Goal: Task Accomplishment & Management: Manage account settings

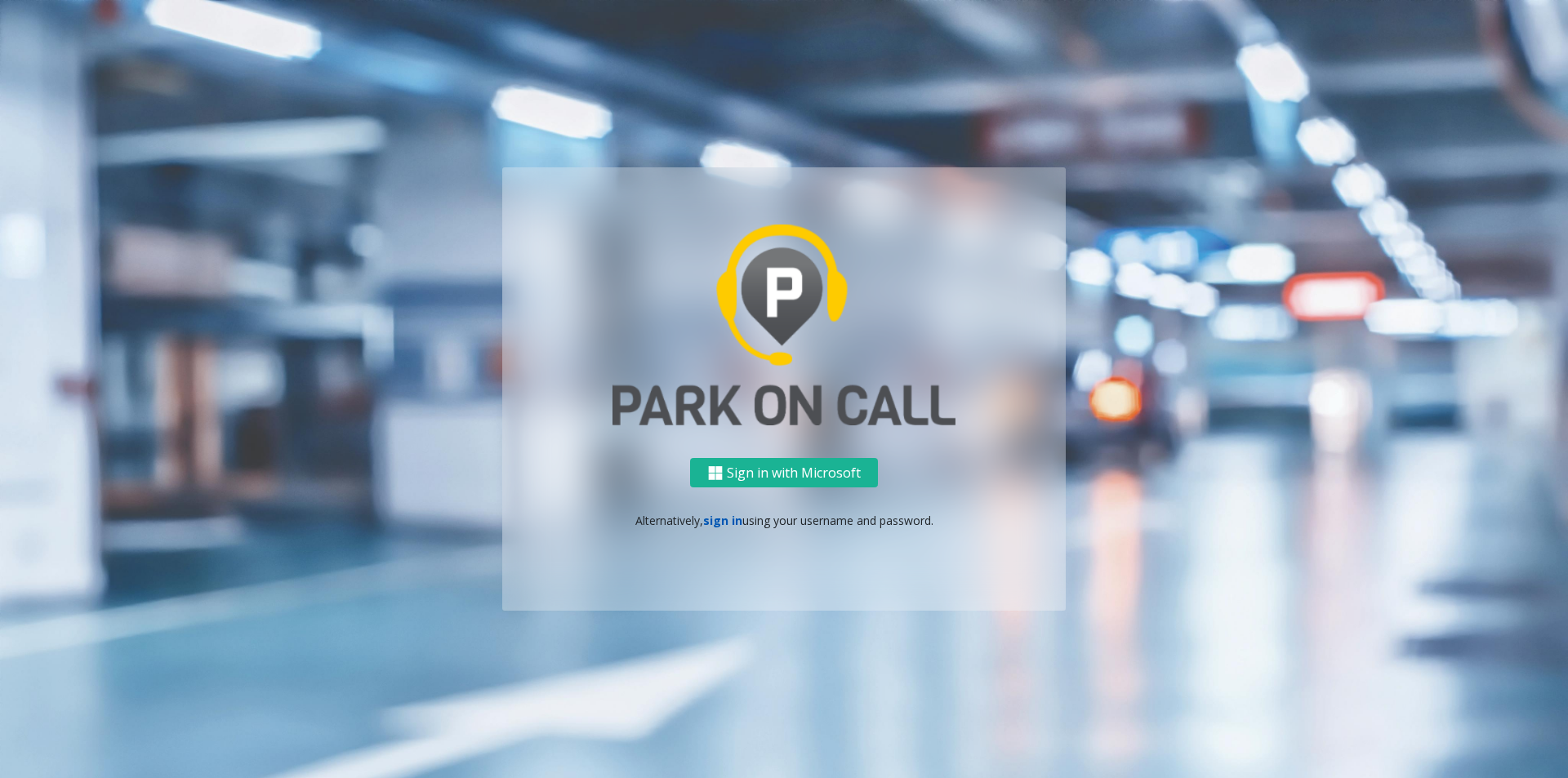
click at [725, 522] on link "sign in" at bounding box center [722, 521] width 39 height 16
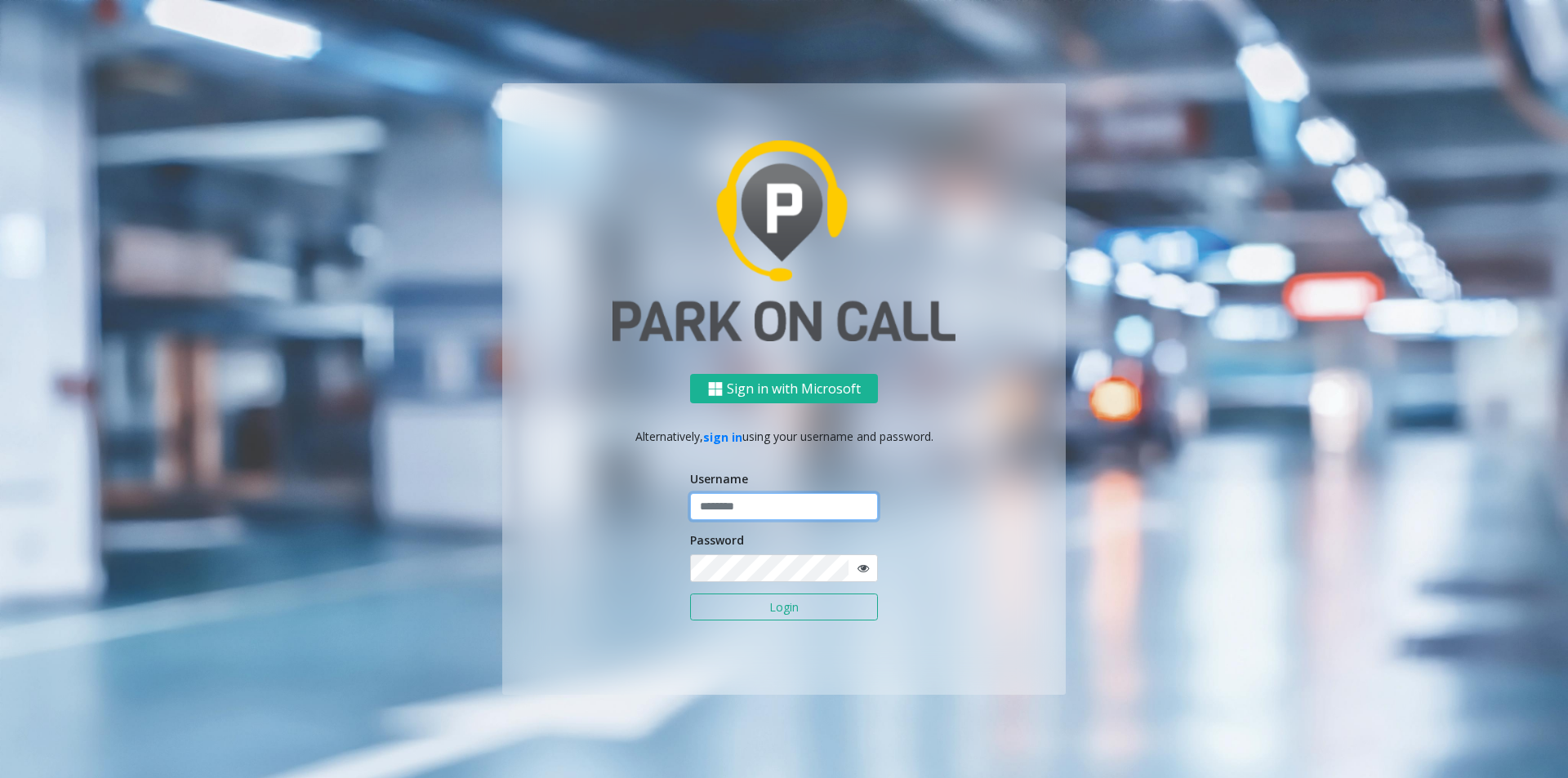
click at [736, 519] on input "text" at bounding box center [784, 508] width 188 height 28
type input "********"
click at [690, 594] on button "Login" at bounding box center [784, 608] width 188 height 28
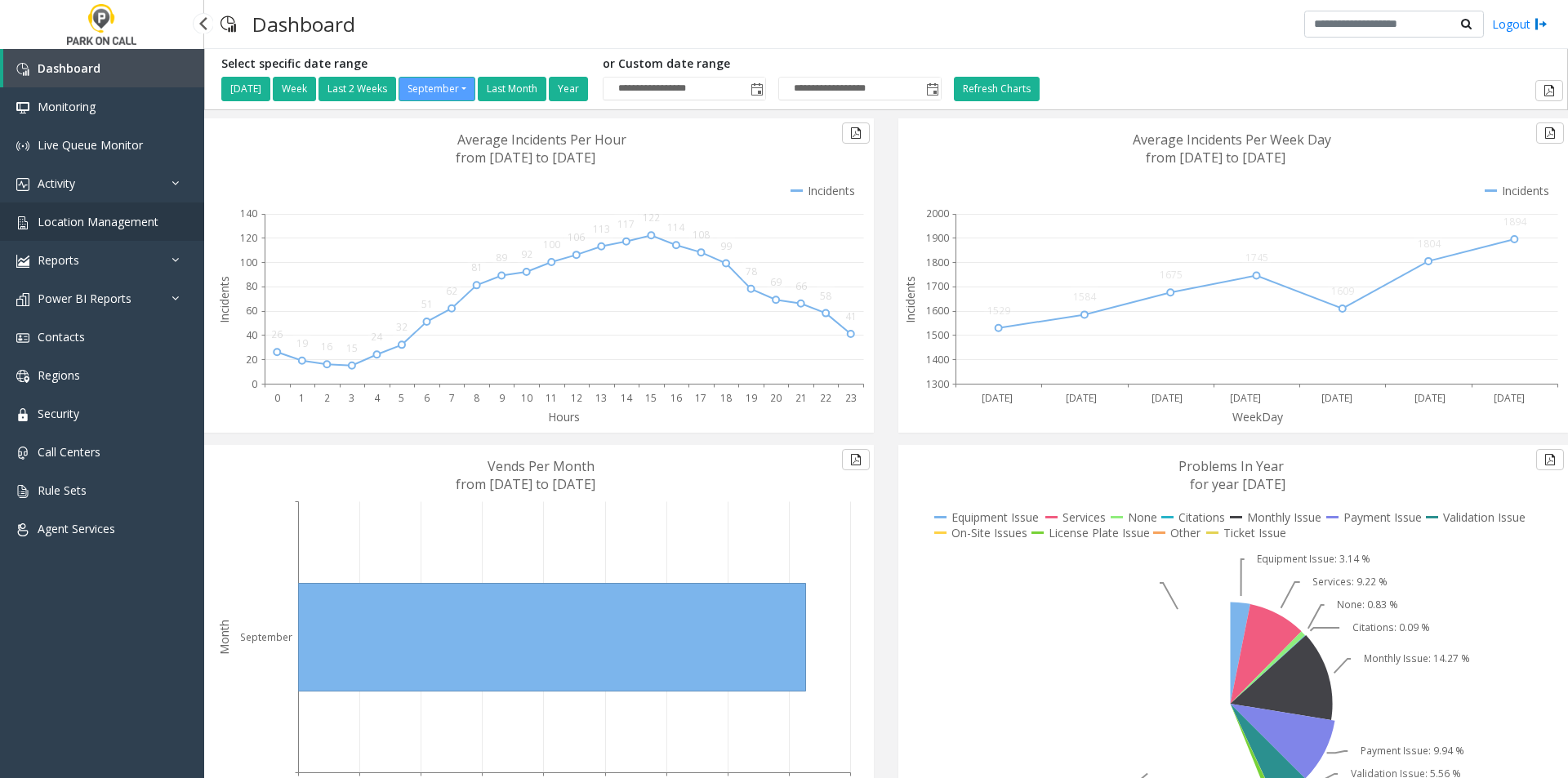
click at [110, 204] on link "Location Management" at bounding box center [102, 221] width 204 height 38
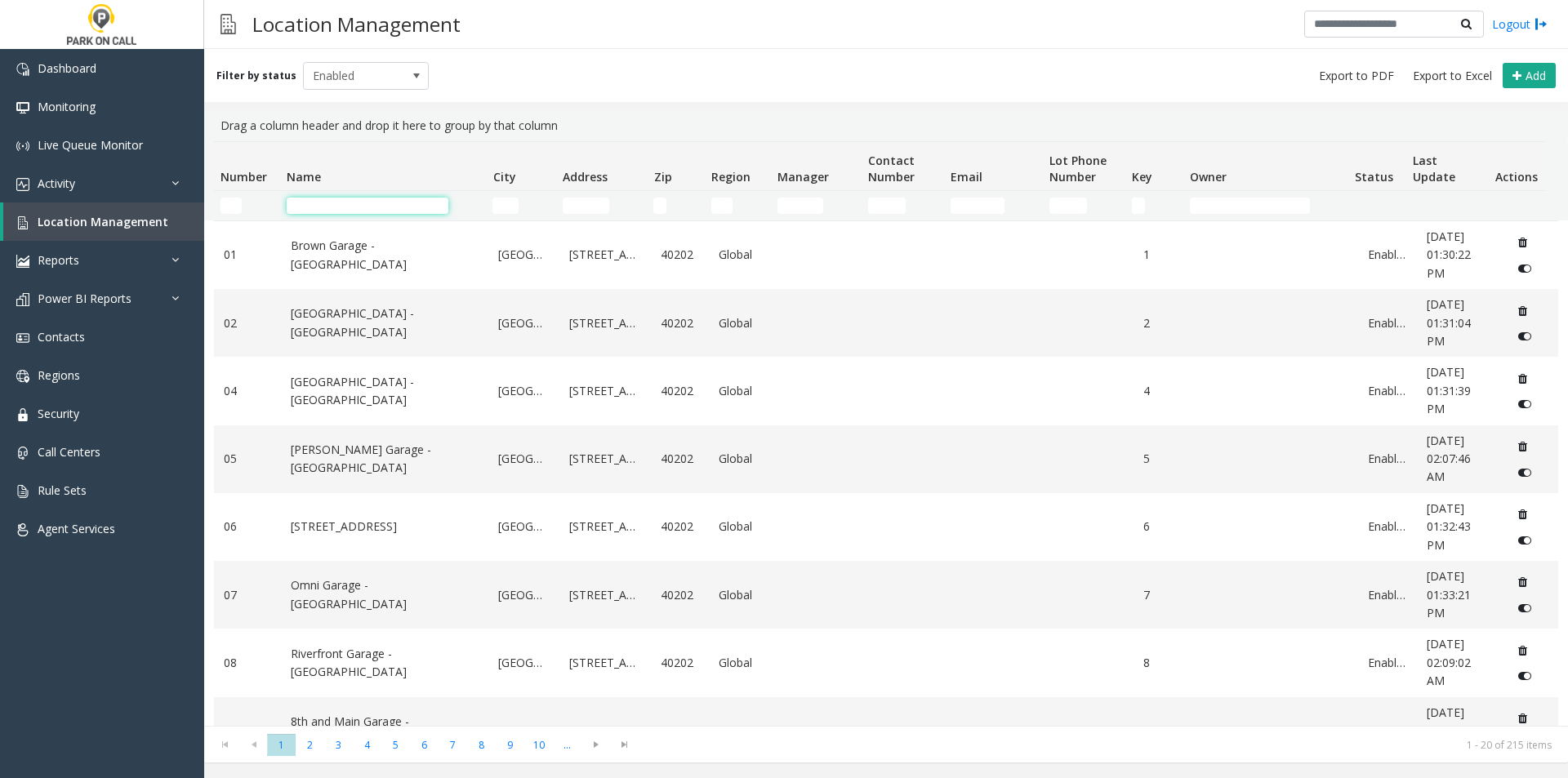
click at [384, 213] on input "Name Filter" at bounding box center [368, 206] width 162 height 17
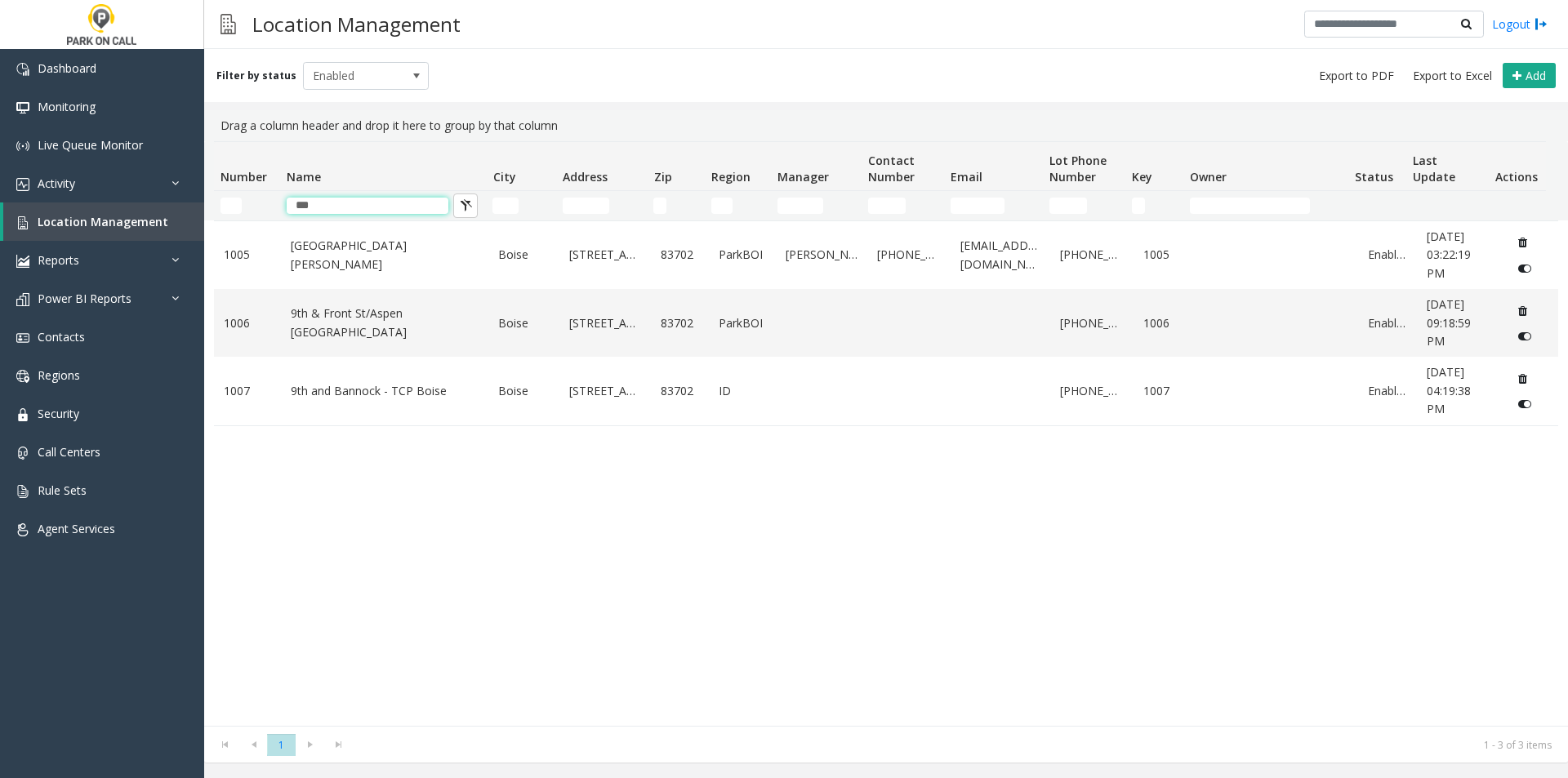
type input "***"
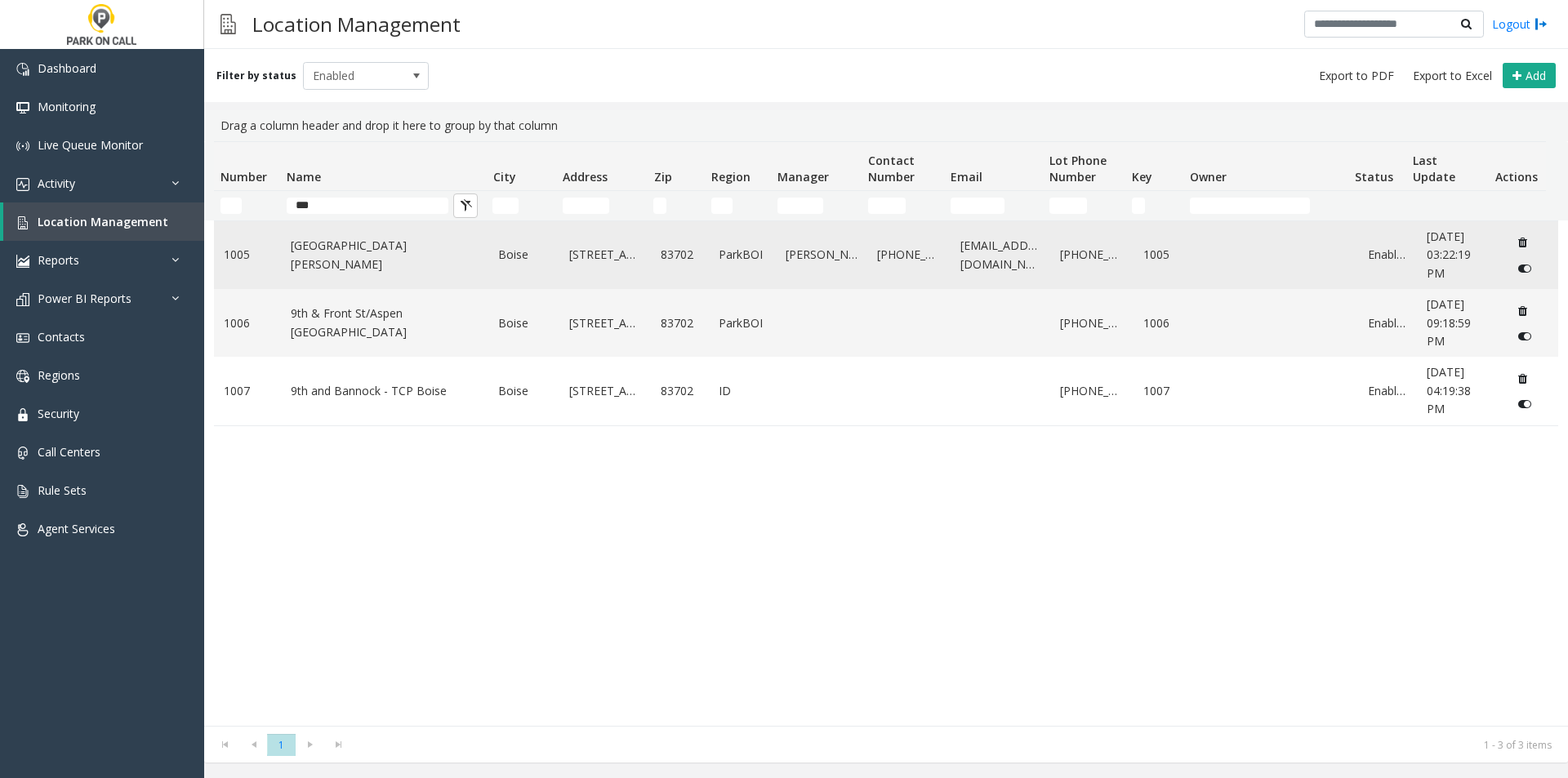
click at [402, 267] on td "[GEOGRAPHIC_DATA][PERSON_NAME]" at bounding box center [384, 255] width 208 height 68
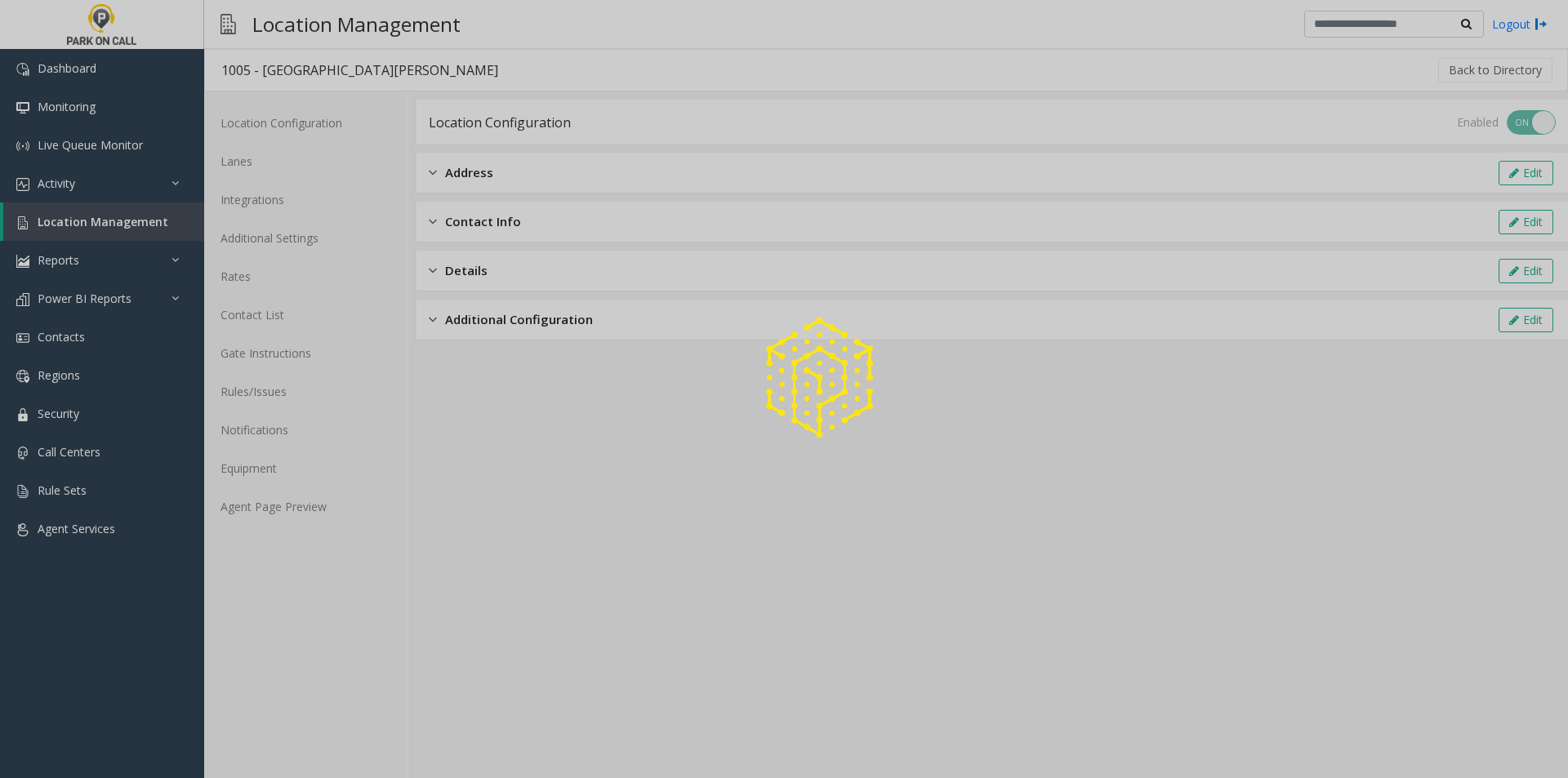
click at [252, 165] on div at bounding box center [784, 389] width 1568 height 778
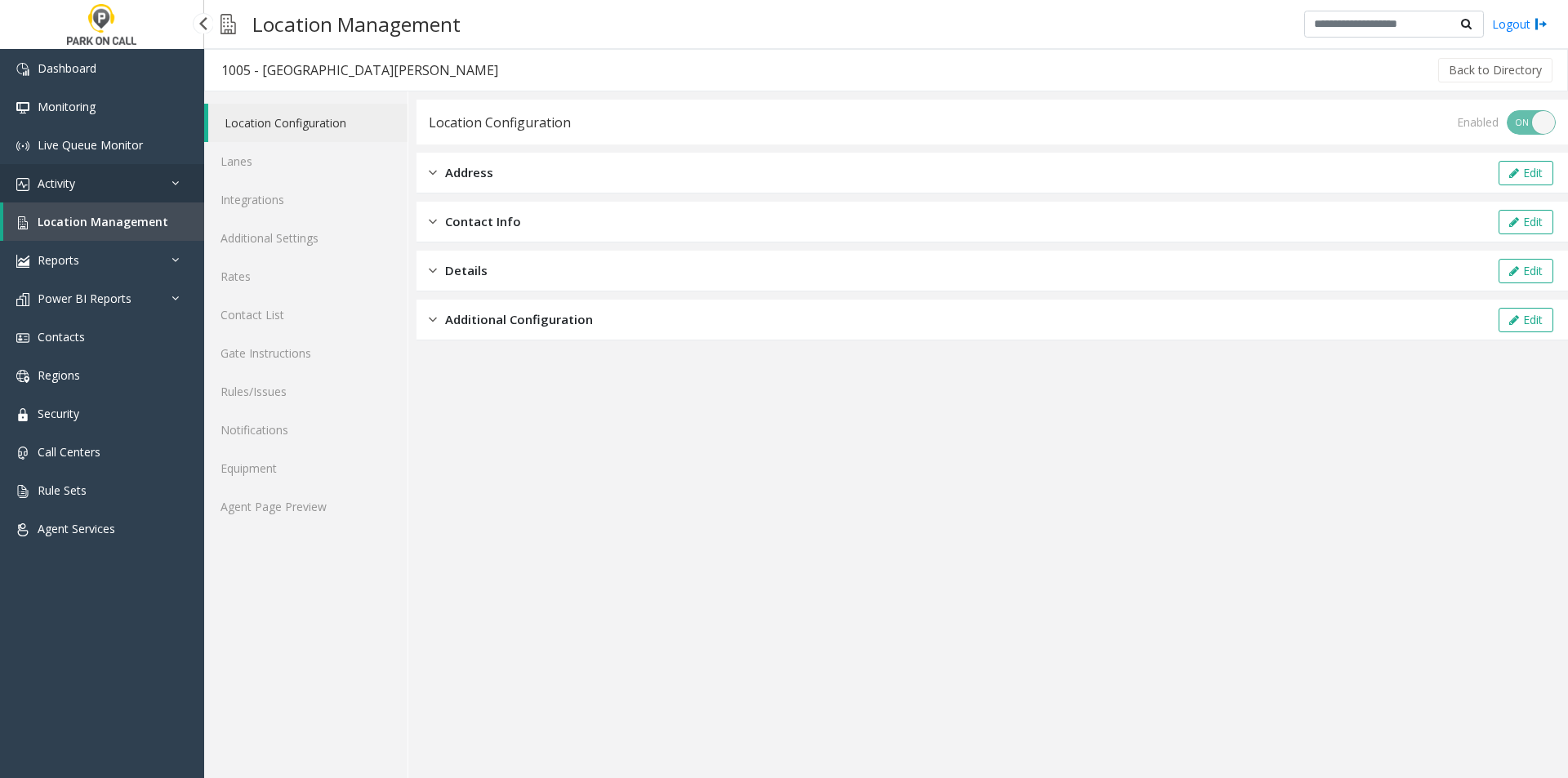
click at [105, 186] on link "Activity" at bounding box center [102, 182] width 204 height 38
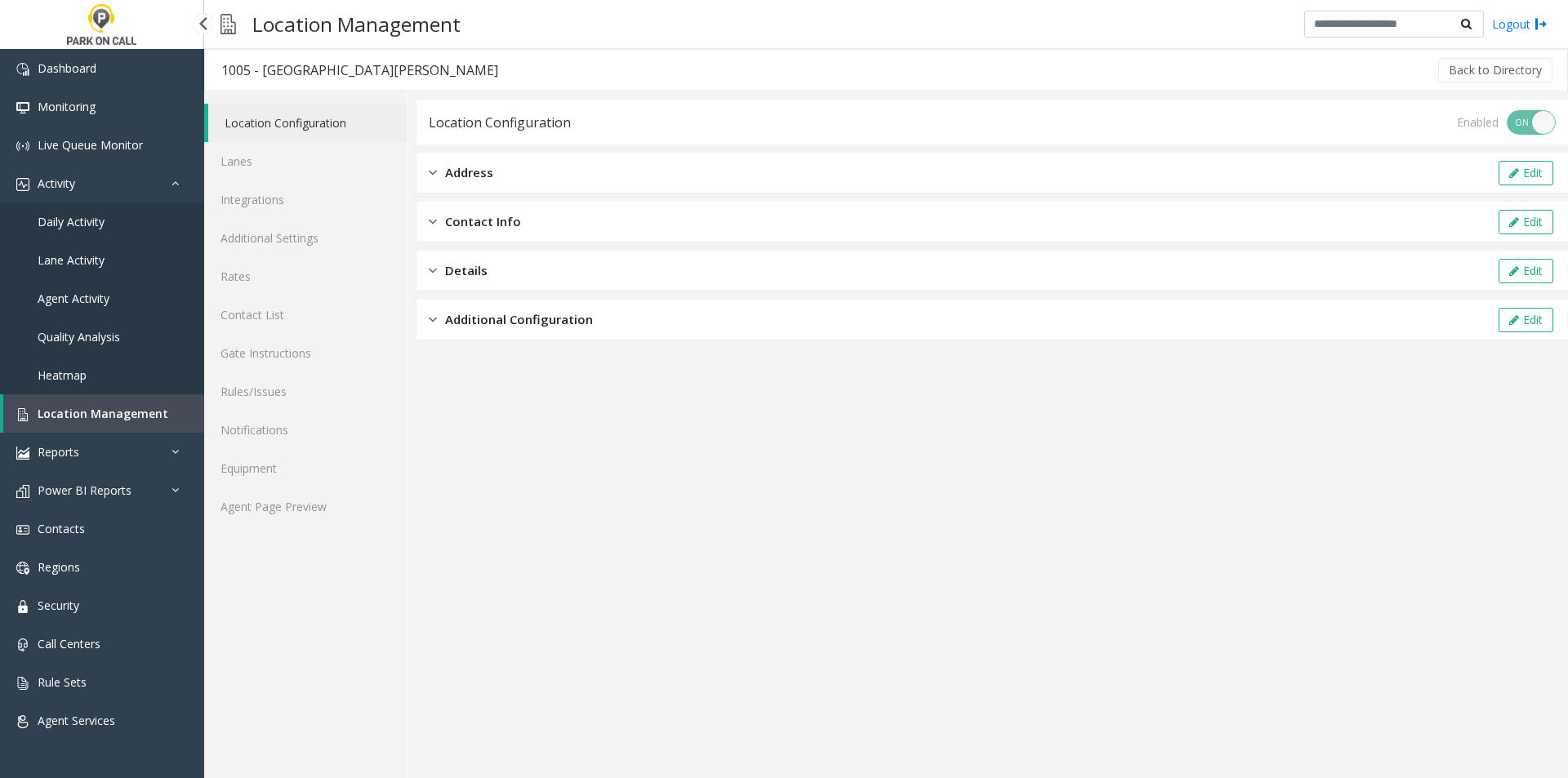
click at [106, 217] on link "Daily Activity" at bounding box center [102, 221] width 204 height 38
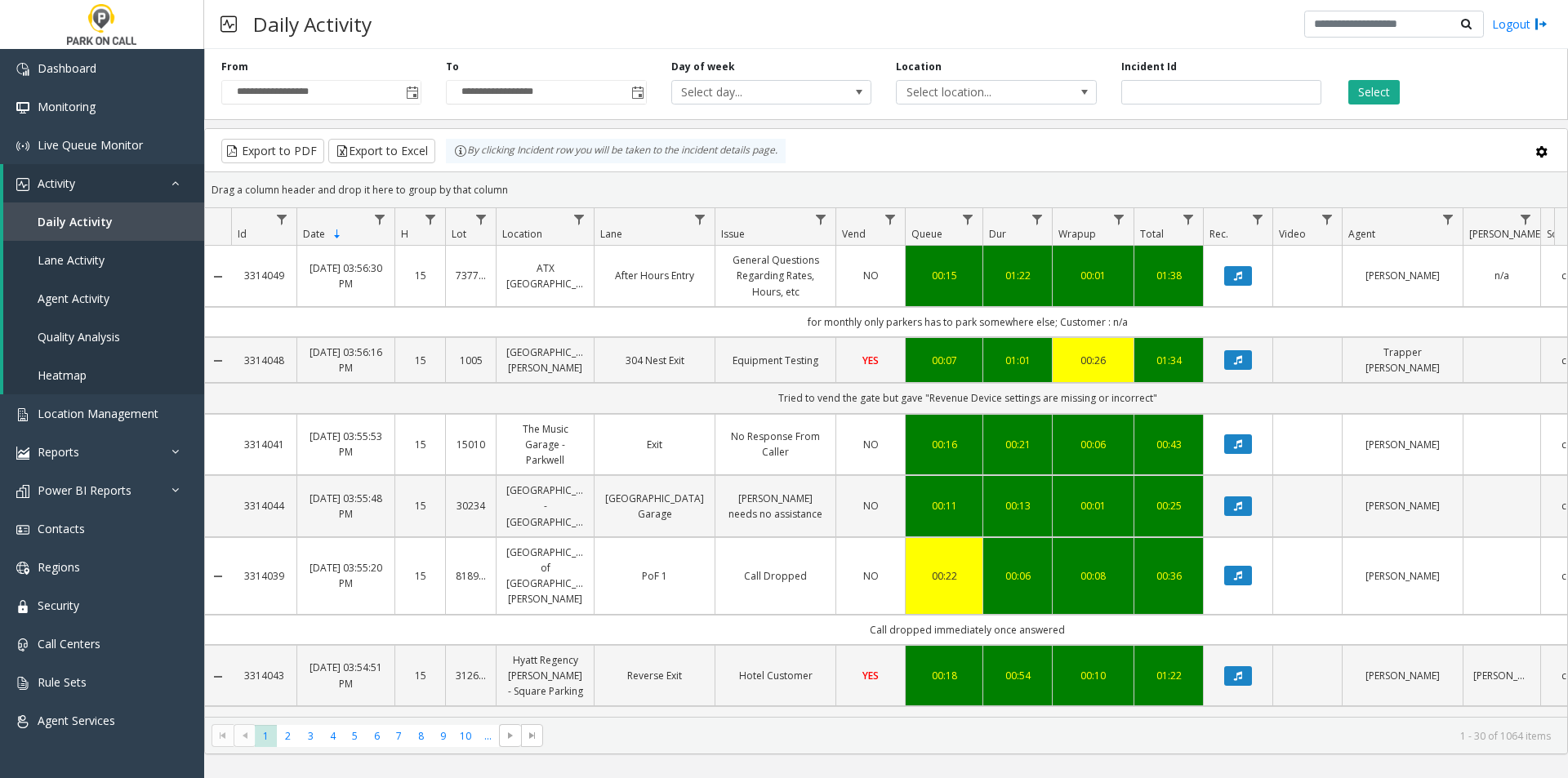
click at [999, 75] on div "Location Select location..." at bounding box center [996, 82] width 225 height 45
click at [997, 86] on span "Select location..." at bounding box center [976, 92] width 159 height 23
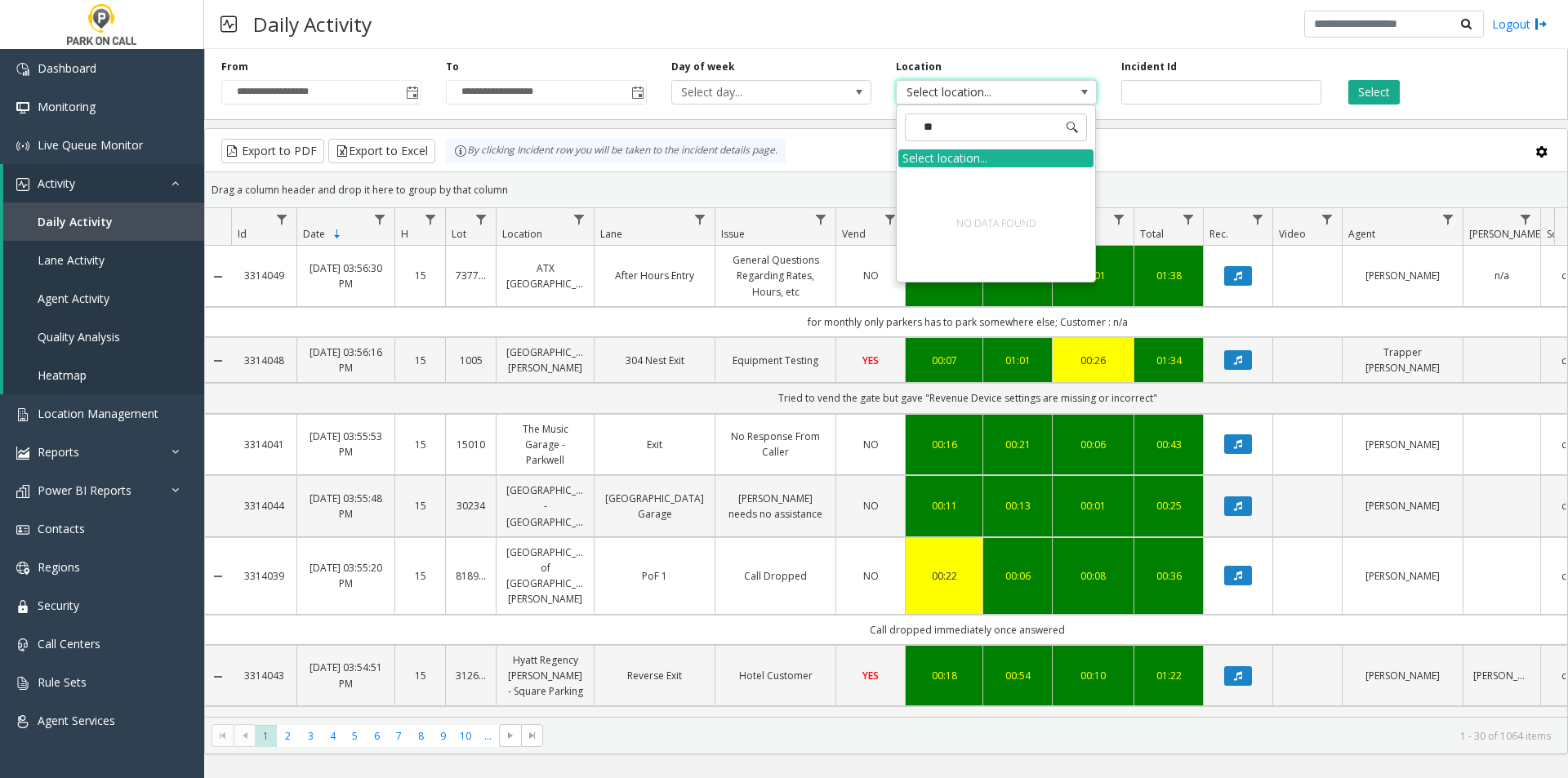
type input "*"
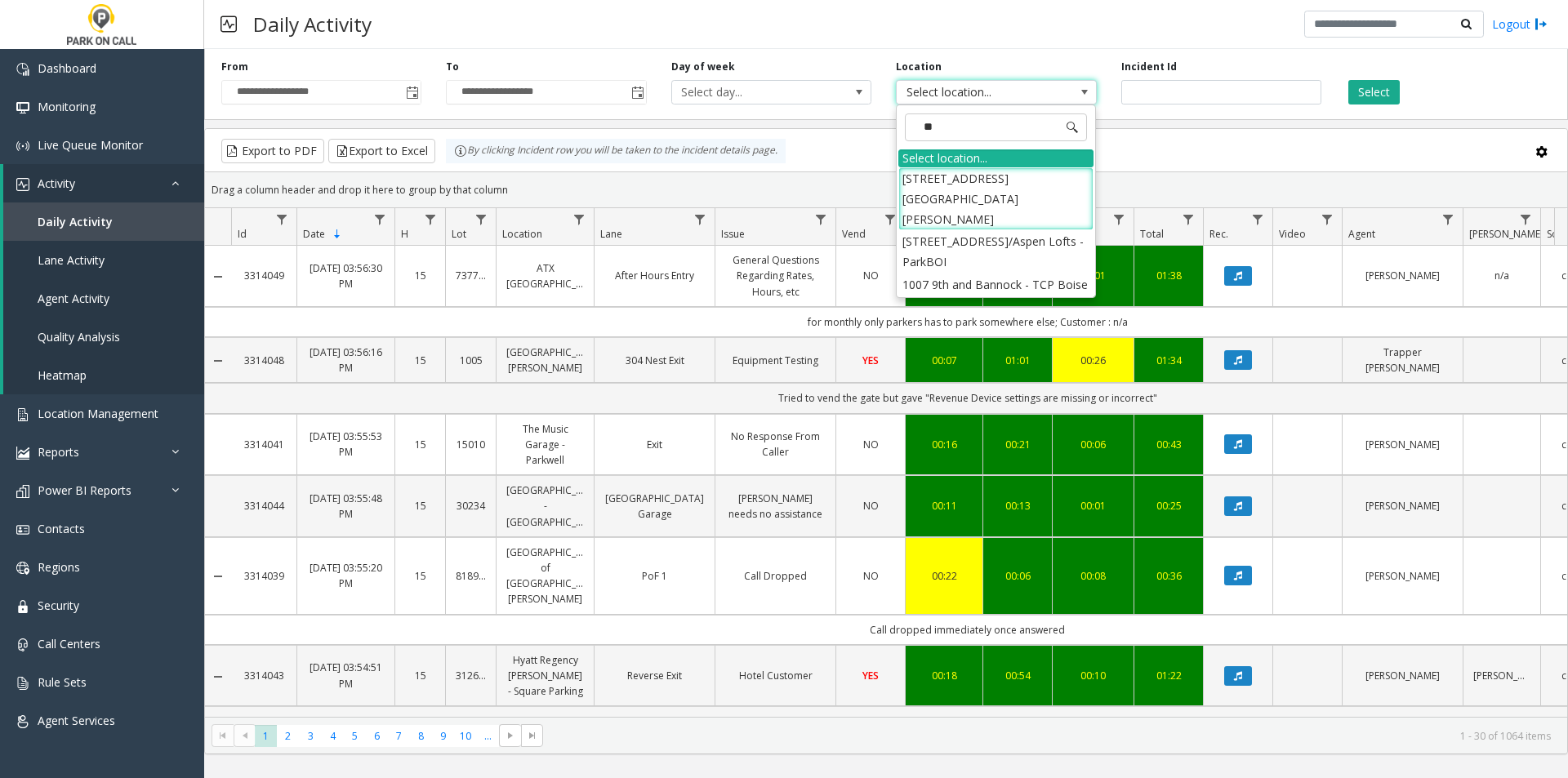
type input "***"
click at [1026, 186] on li "[STREET_ADDRESS][GEOGRAPHIC_DATA][PERSON_NAME]" at bounding box center [996, 199] width 195 height 64
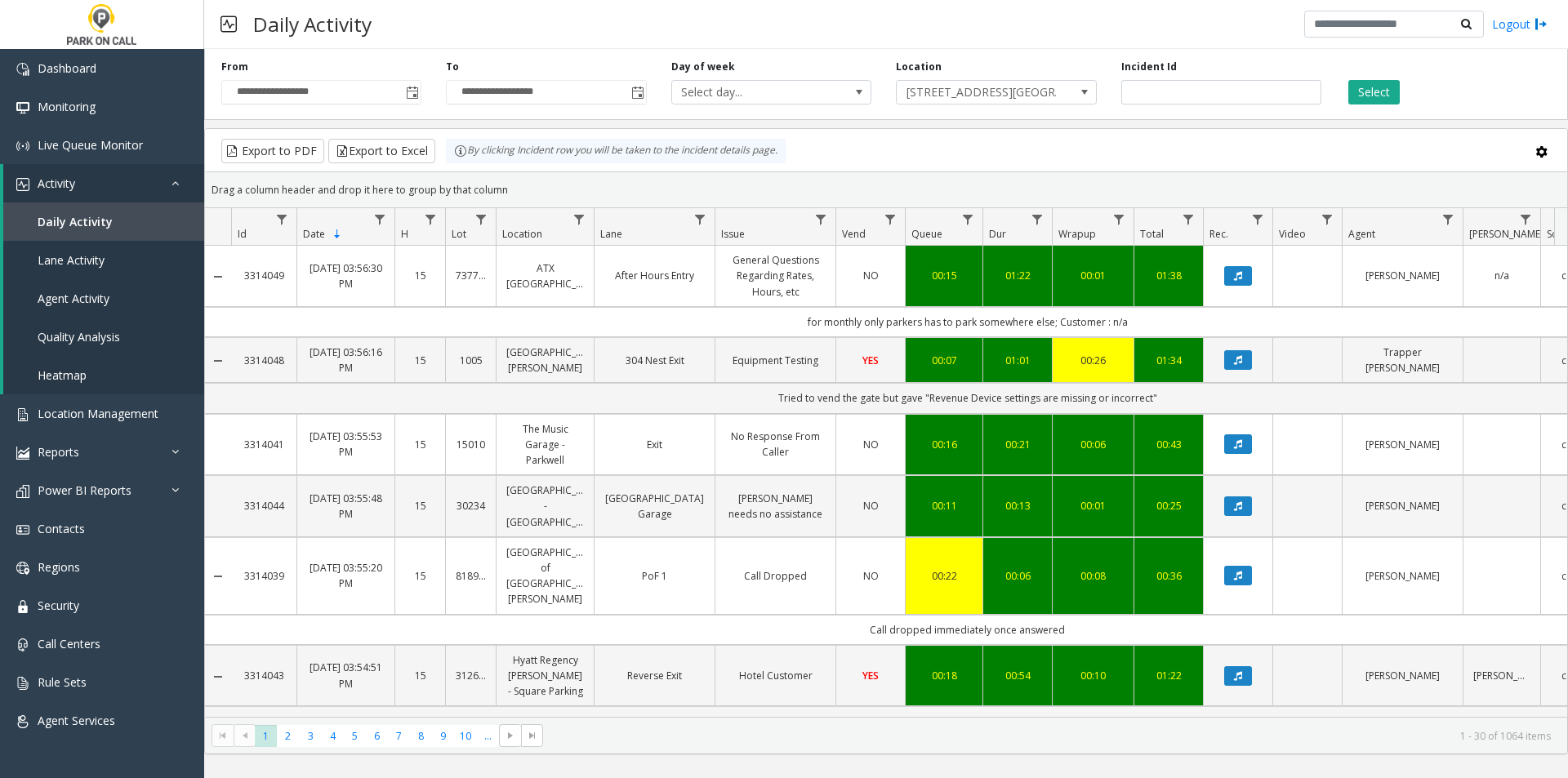
click at [1390, 78] on div "Select" at bounding box center [1446, 82] width 225 height 45
click at [1388, 86] on button "Select" at bounding box center [1374, 92] width 52 height 24
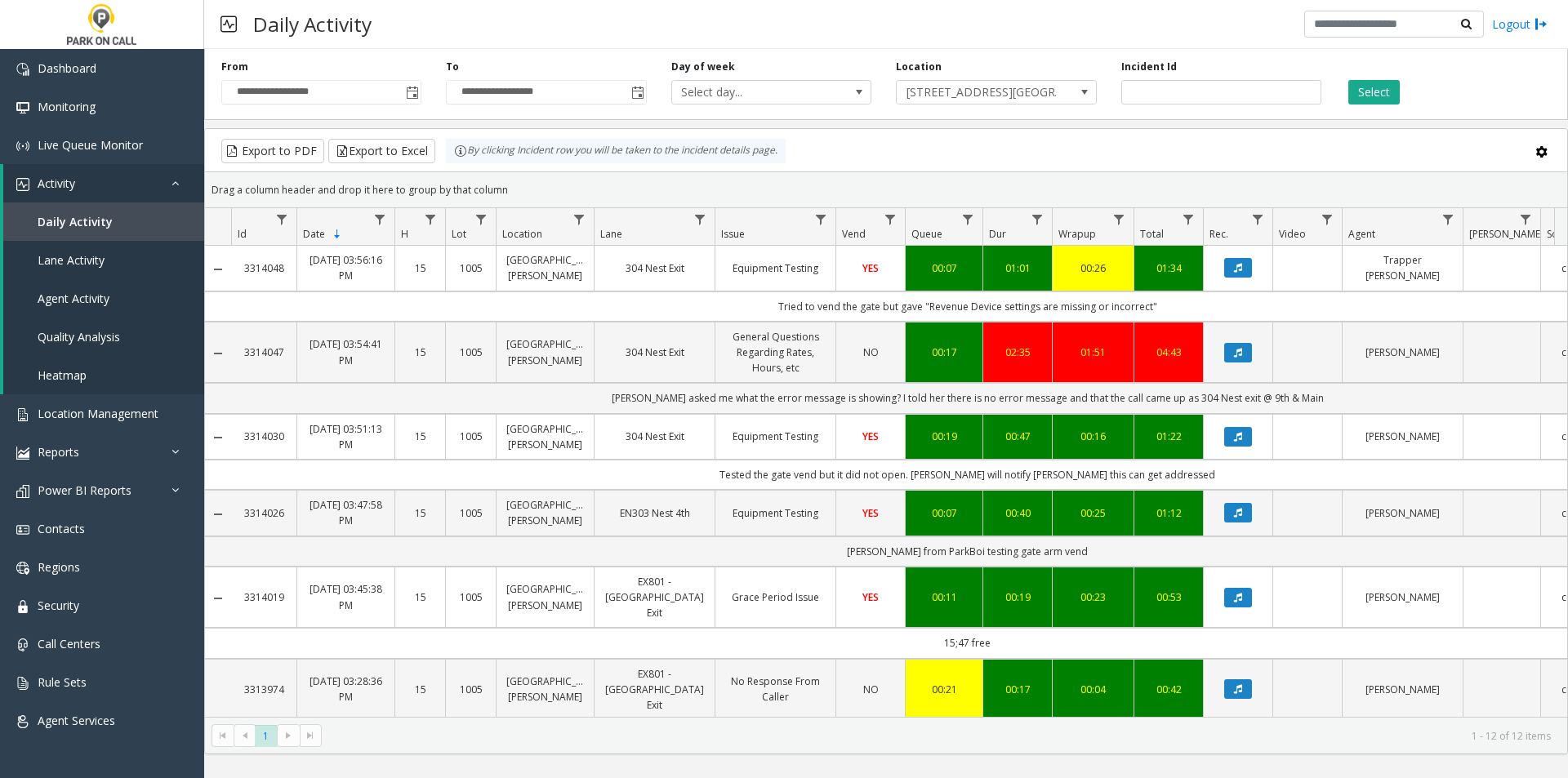
drag, startPoint x: 796, startPoint y: 320, endPoint x: 1171, endPoint y: 321, distance: 375.0
click at [1171, 321] on td "Tried to vend the gate but gave "Revenue Device settings are missing or incorre…" at bounding box center [968, 307] width 1473 height 31
click at [97, 410] on span "Location Management" at bounding box center [98, 413] width 121 height 16
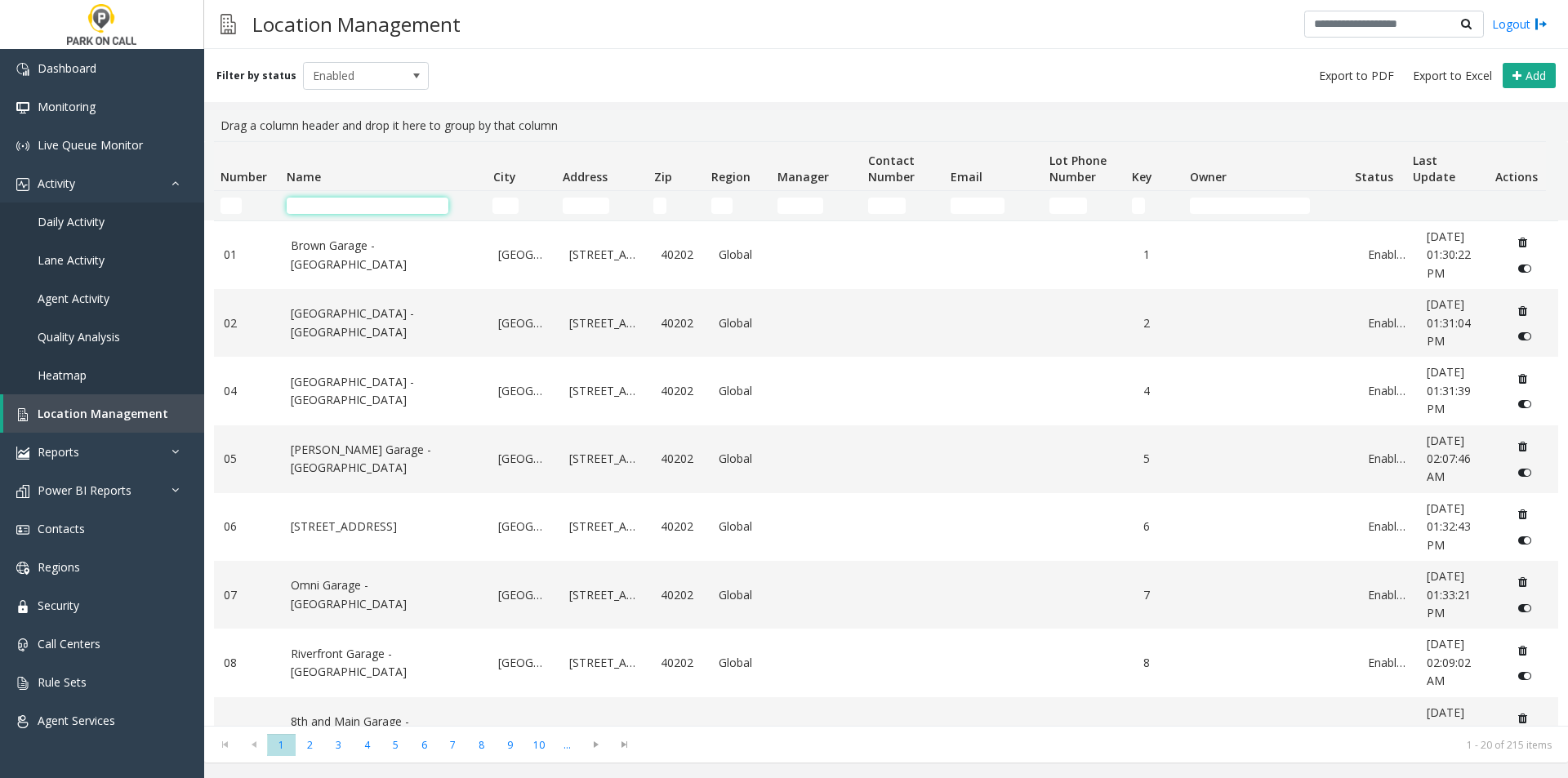
click at [333, 203] on input "Name Filter" at bounding box center [368, 206] width 162 height 17
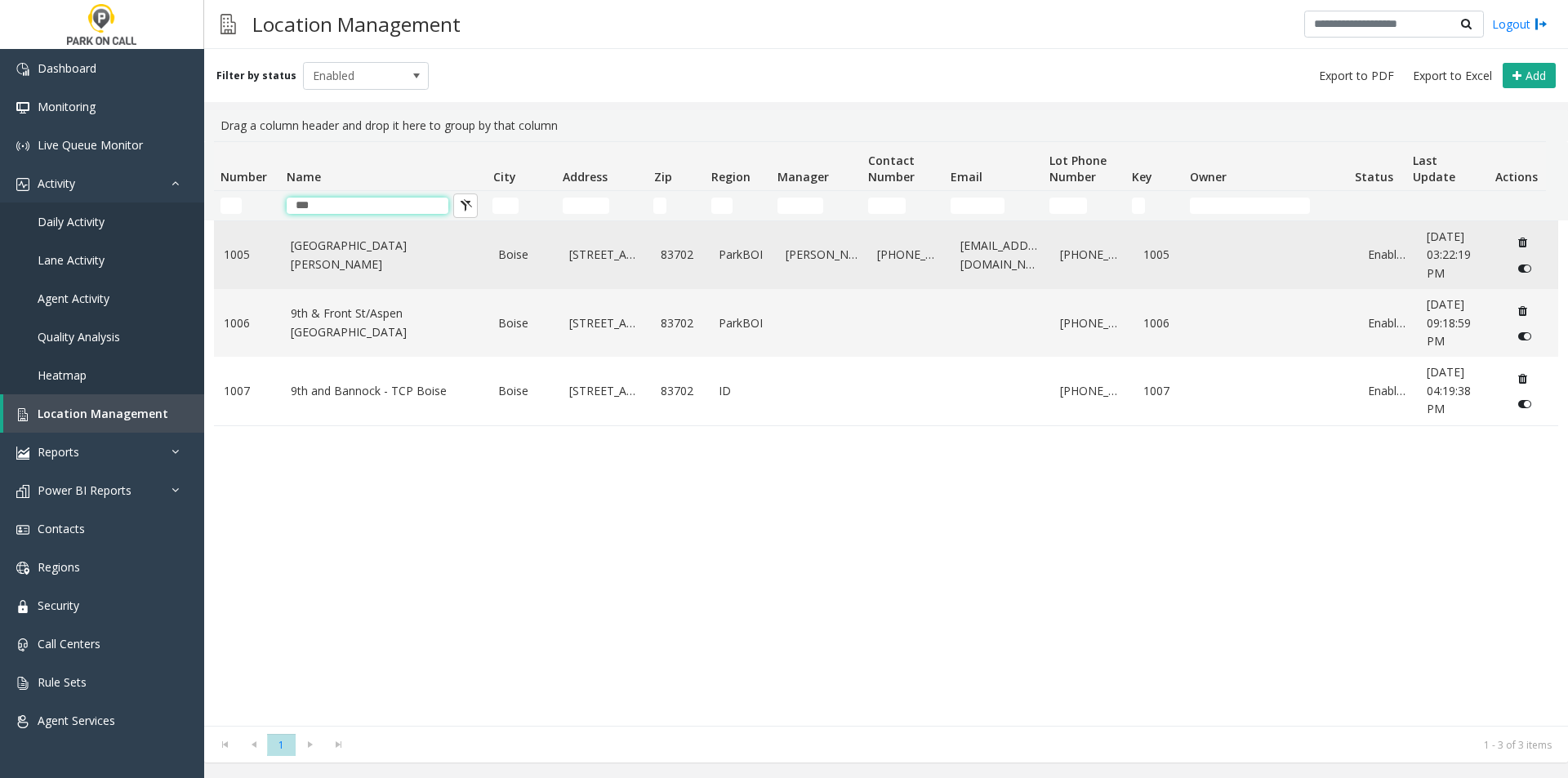
type input "***"
click at [444, 281] on td "[GEOGRAPHIC_DATA][PERSON_NAME]" at bounding box center [384, 255] width 208 height 68
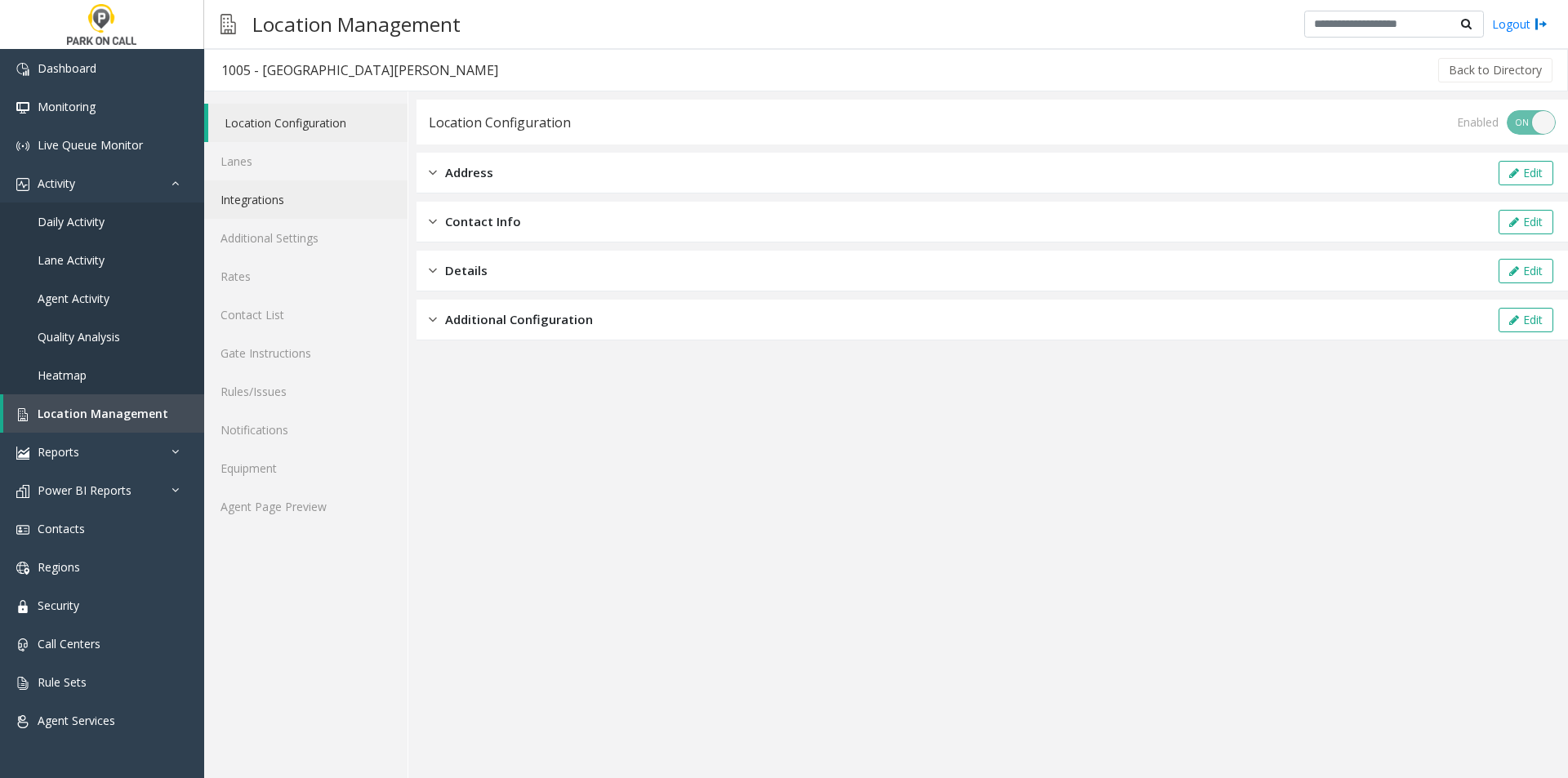
click at [267, 181] on link "Integrations" at bounding box center [306, 199] width 204 height 38
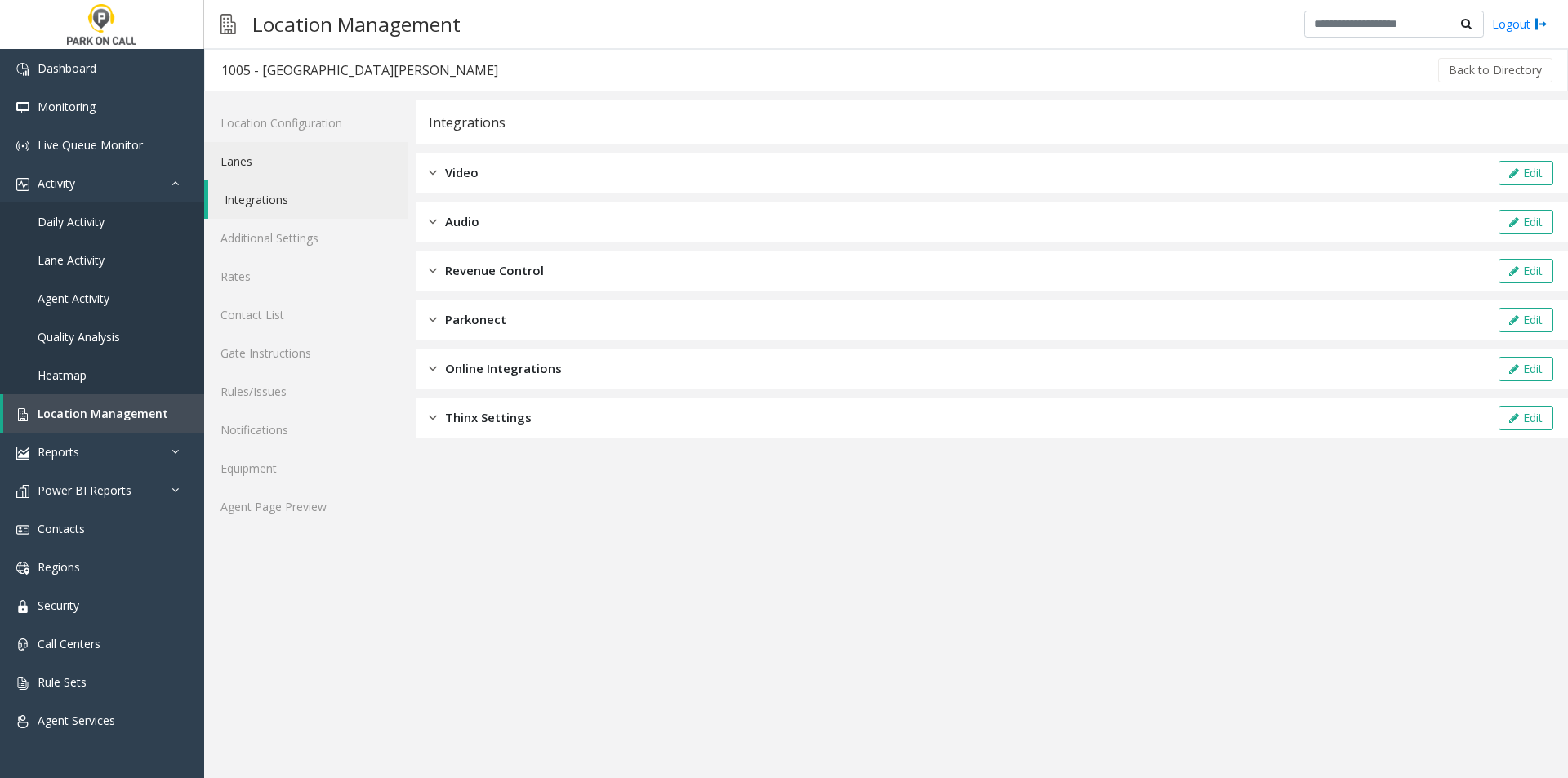
click at [270, 163] on link "Lanes" at bounding box center [306, 160] width 204 height 38
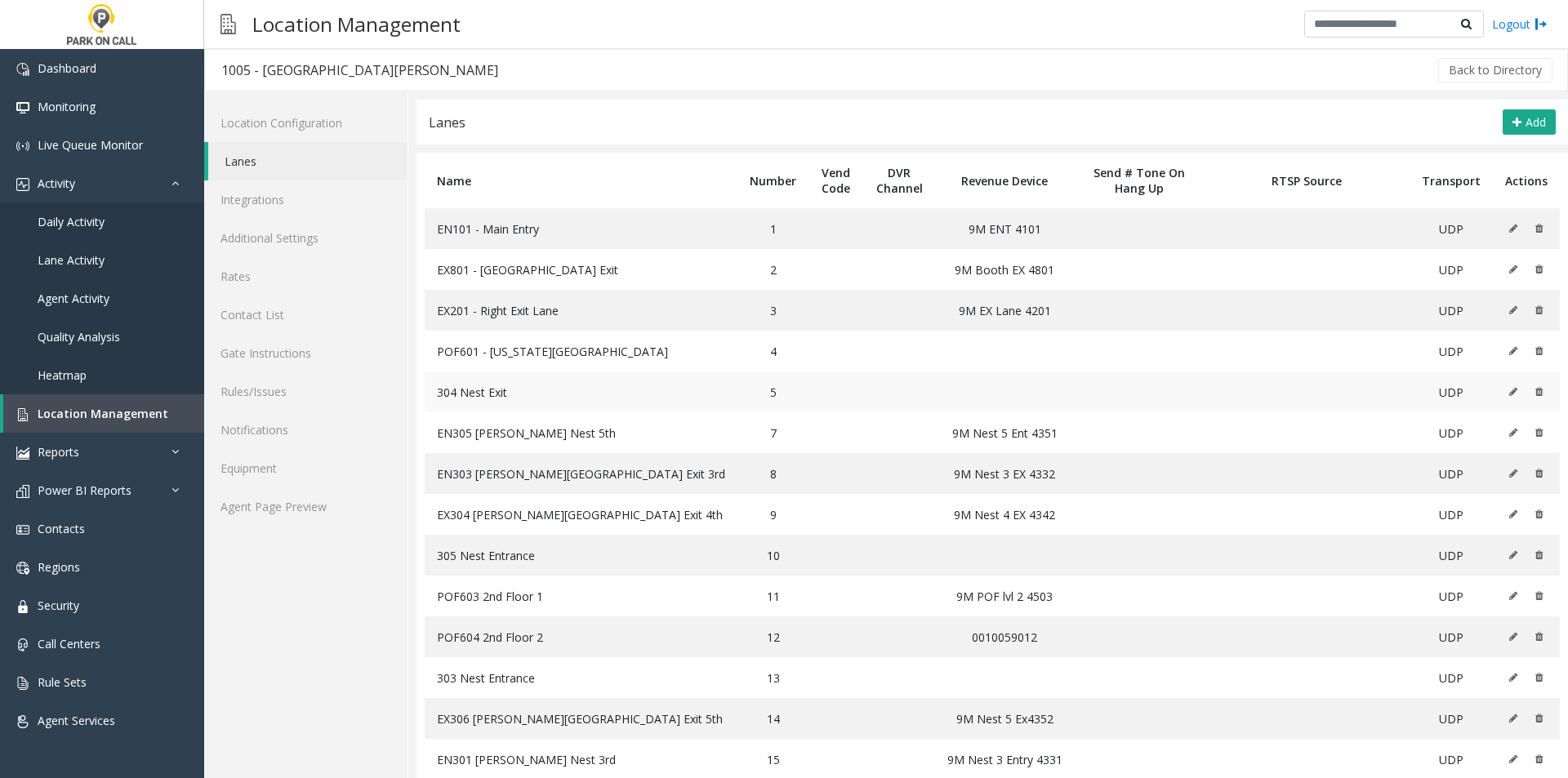
click at [1510, 387] on icon at bounding box center [1513, 392] width 8 height 10
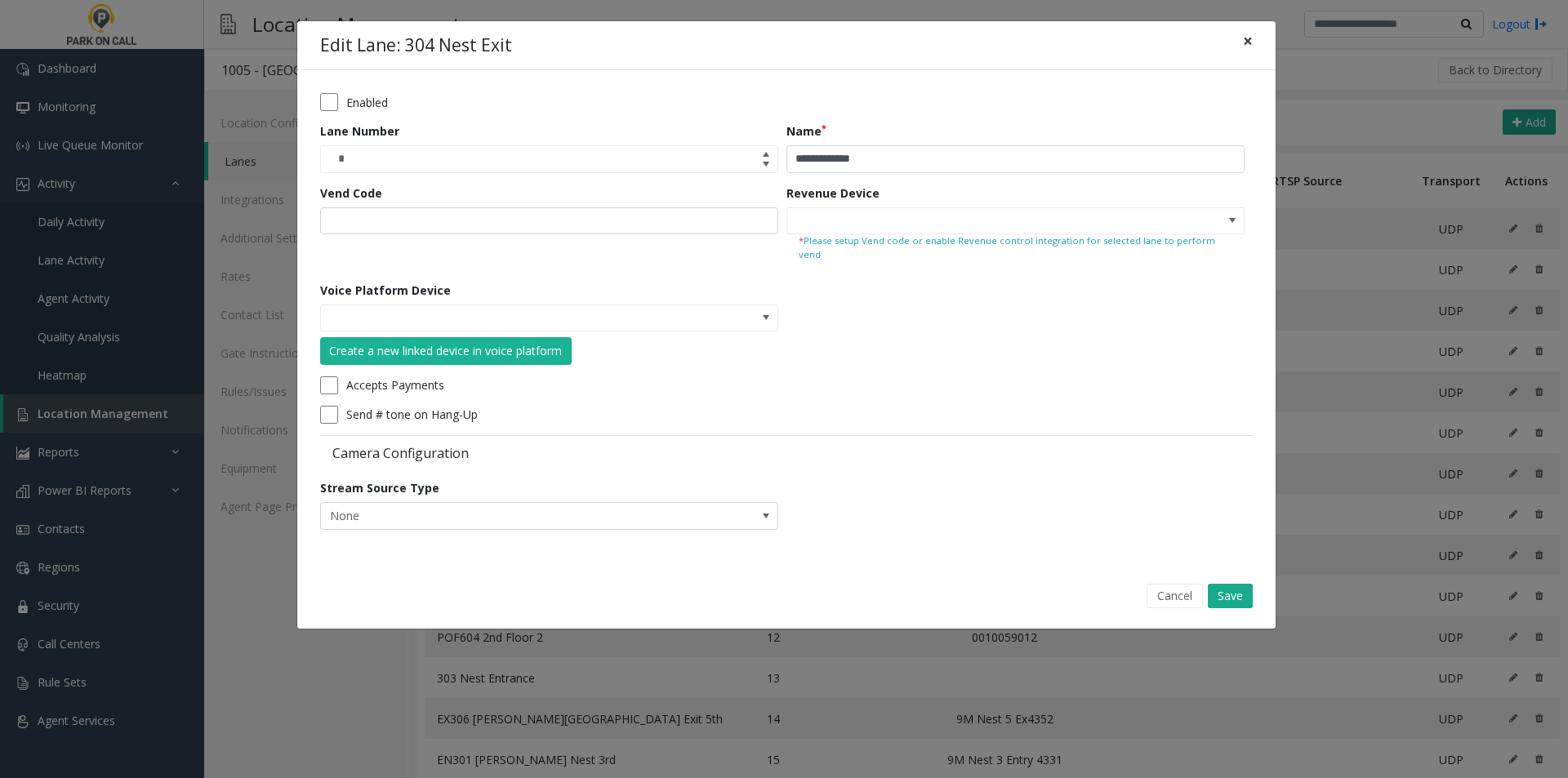
click at [1248, 31] on span "×" at bounding box center [1248, 41] width 10 height 23
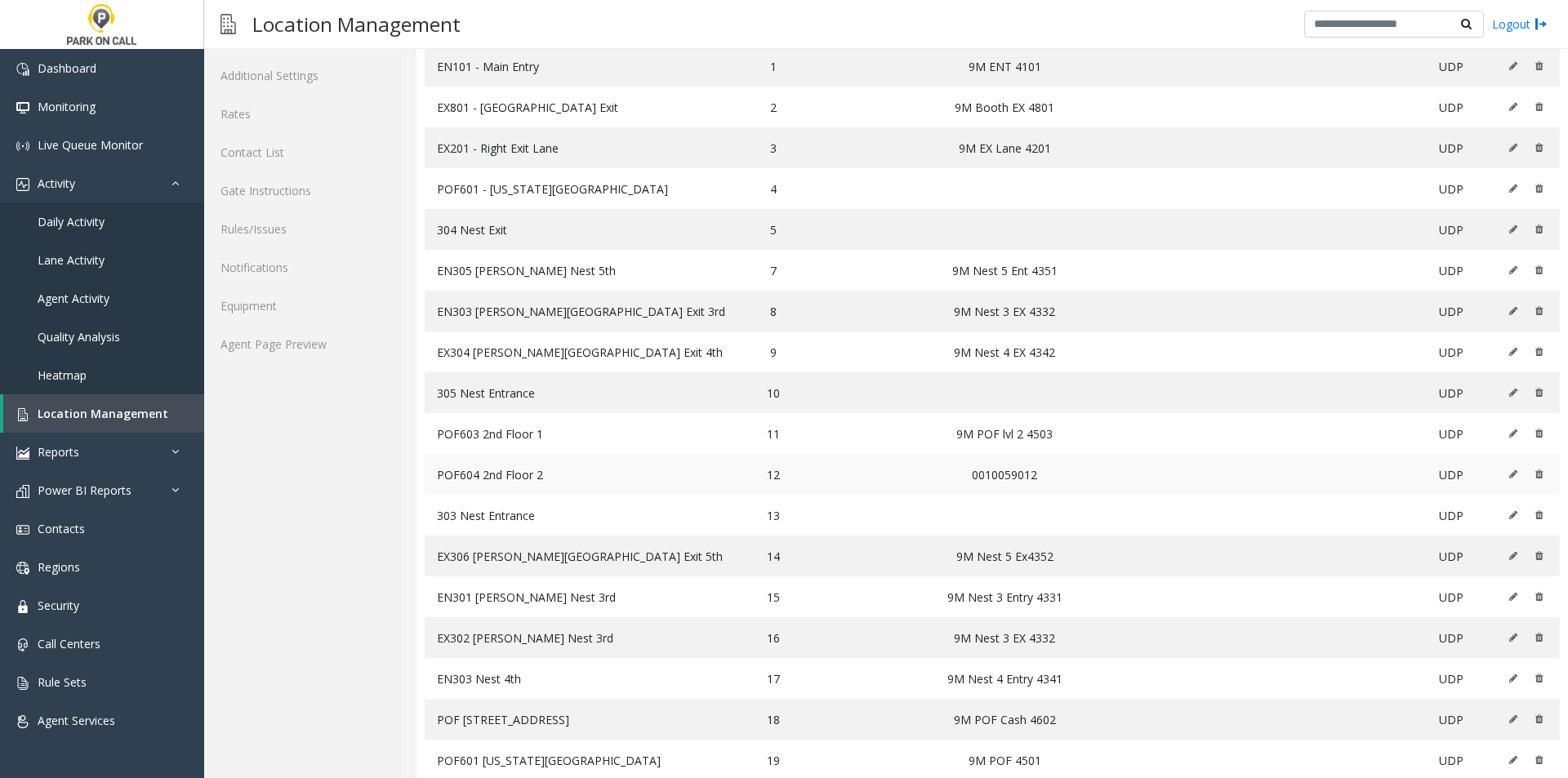
scroll to position [157, 0]
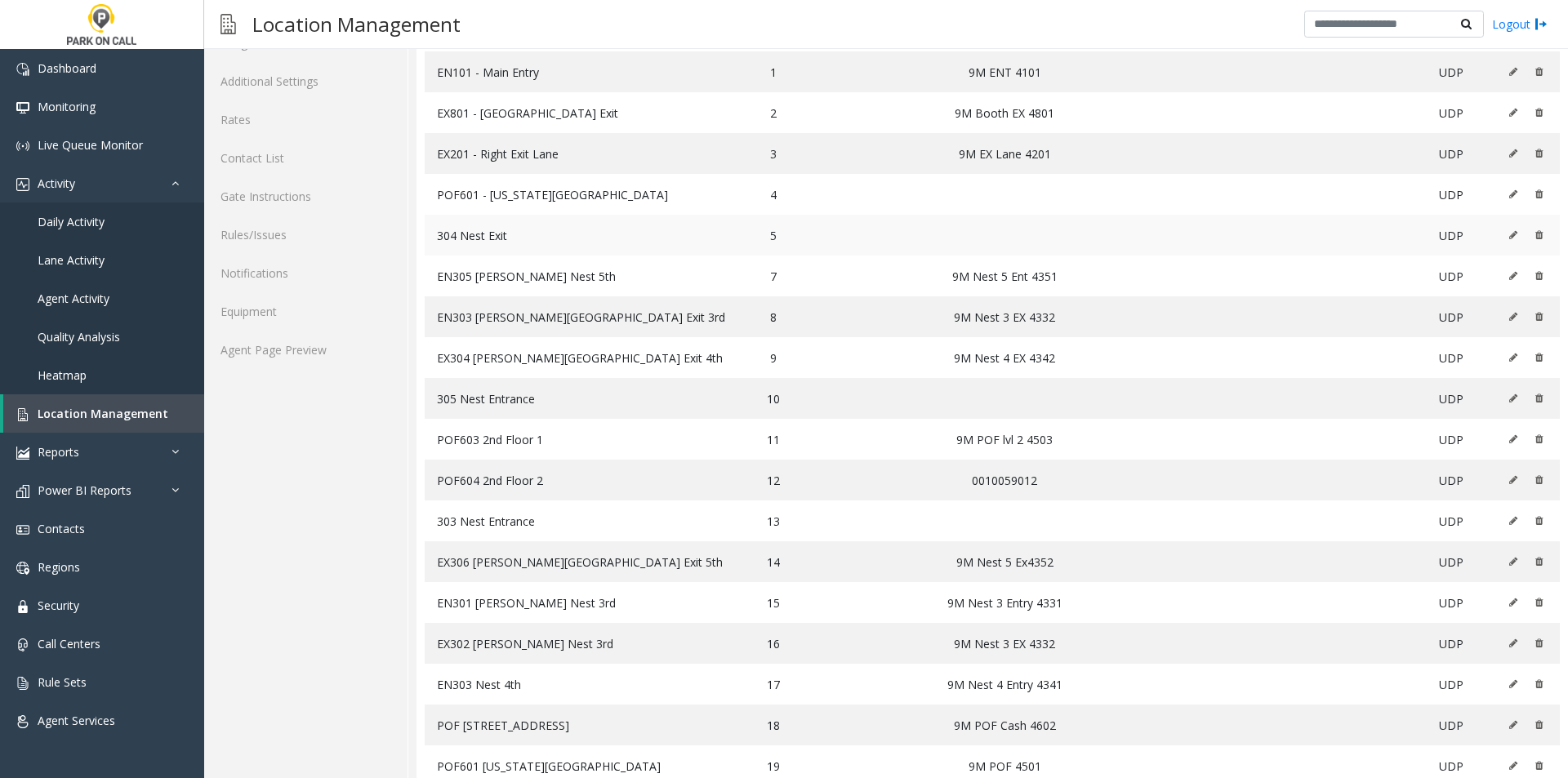
click at [1509, 230] on button at bounding box center [1517, 235] width 18 height 24
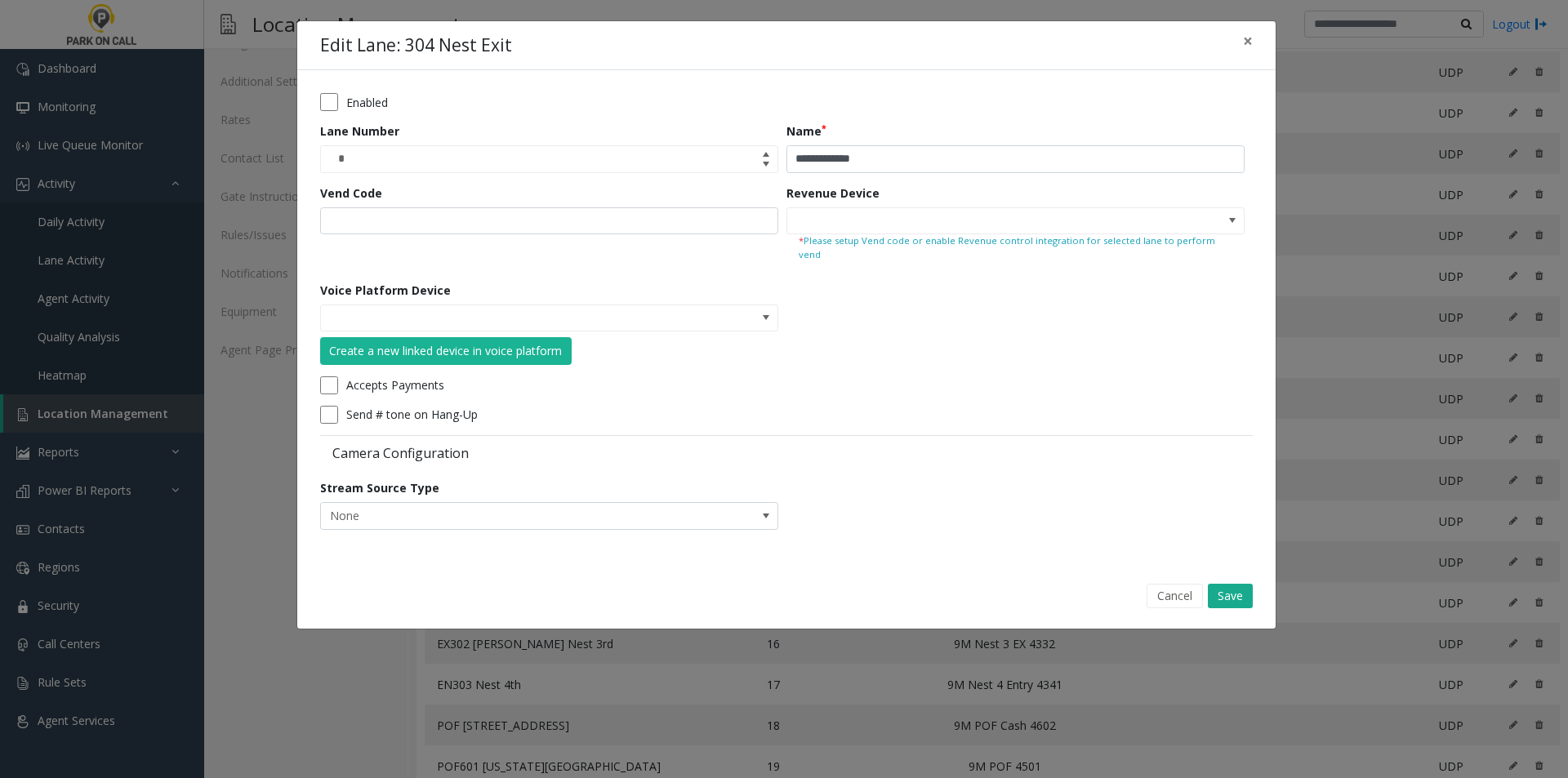
click at [783, 294] on div "Voice Platform Device Create a new linked device in voice platform" at bounding box center [554, 323] width 467 height 83
click at [773, 306] on span at bounding box center [766, 319] width 23 height 26
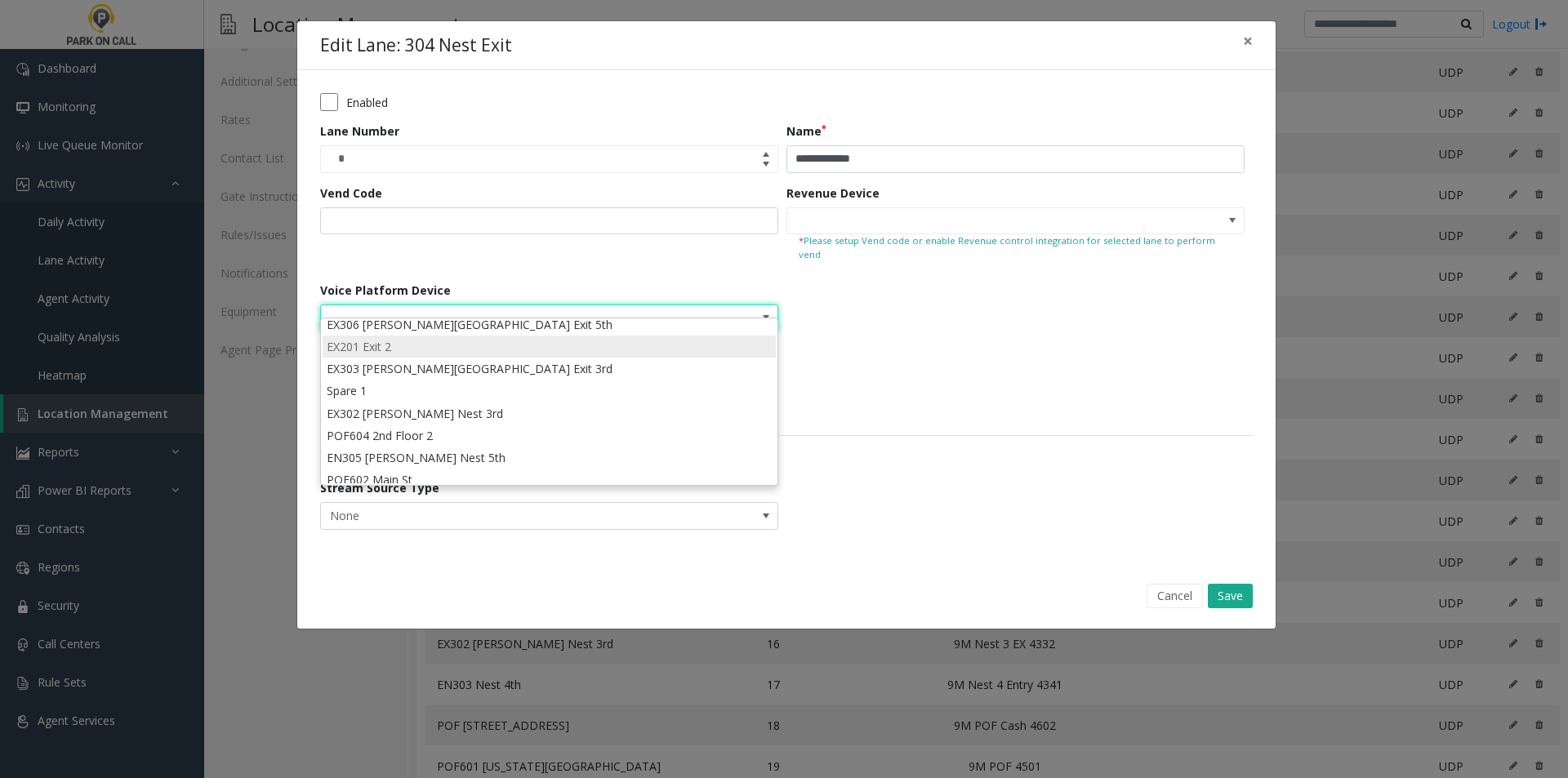
scroll to position [0, 0]
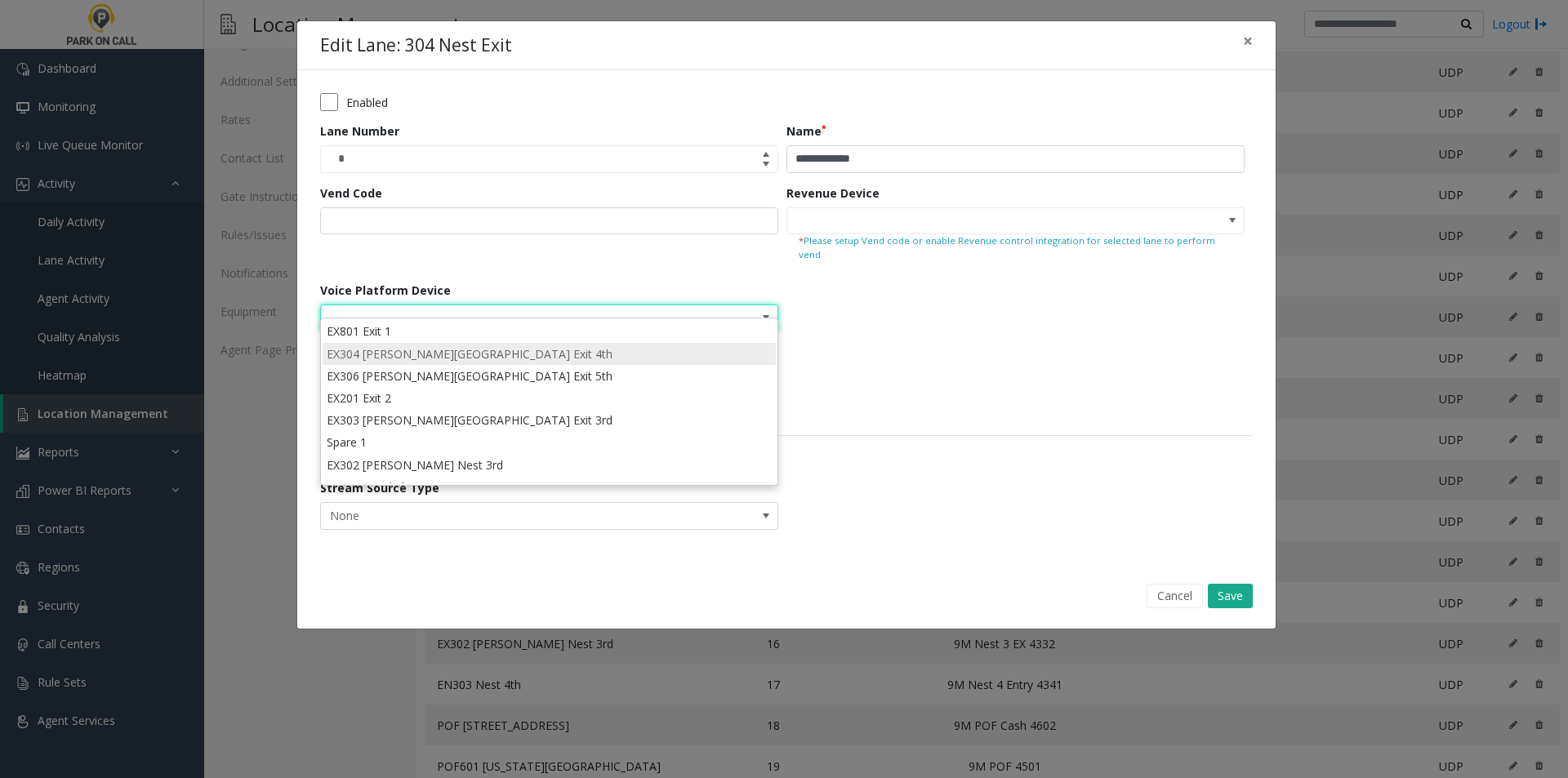
click at [516, 347] on li "EX304 [PERSON_NAME][GEOGRAPHIC_DATA] Exit 4th" at bounding box center [548, 354] width 453 height 22
type input "**********"
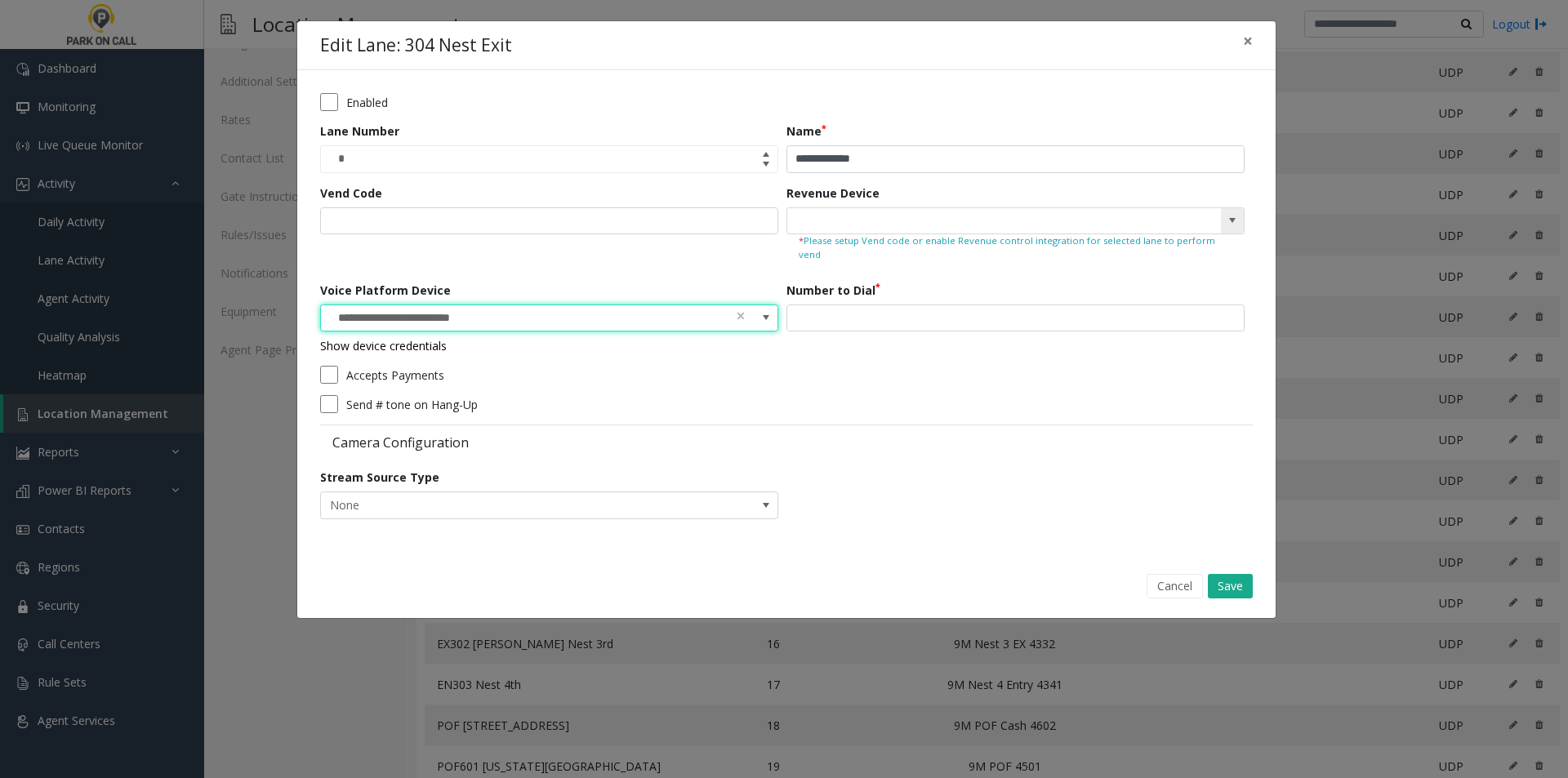
click at [1235, 229] on span at bounding box center [1232, 221] width 23 height 26
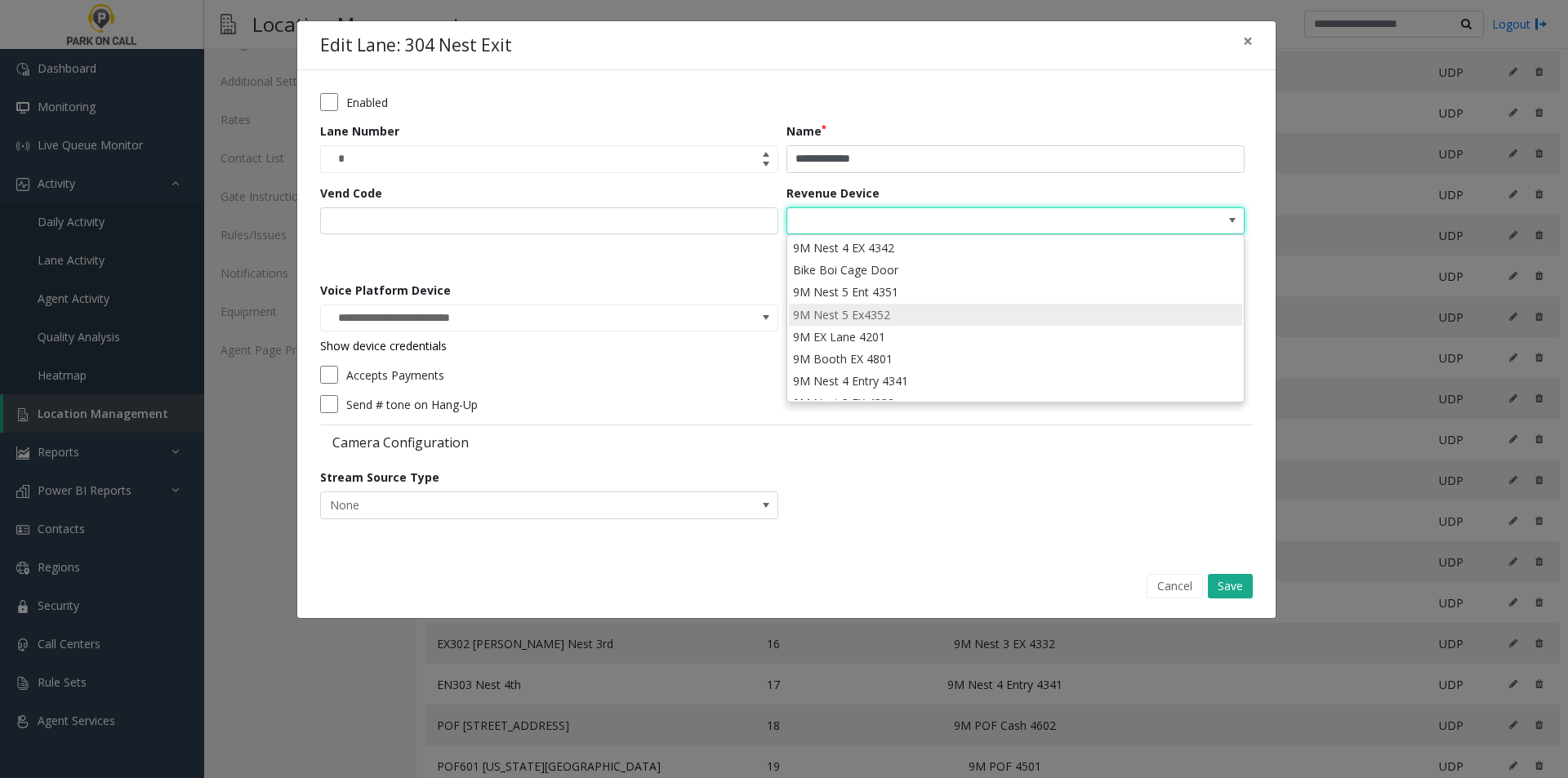
click at [923, 320] on li "9M Nest 5 Ex4352" at bounding box center [1015, 315] width 453 height 22
type input "**********"
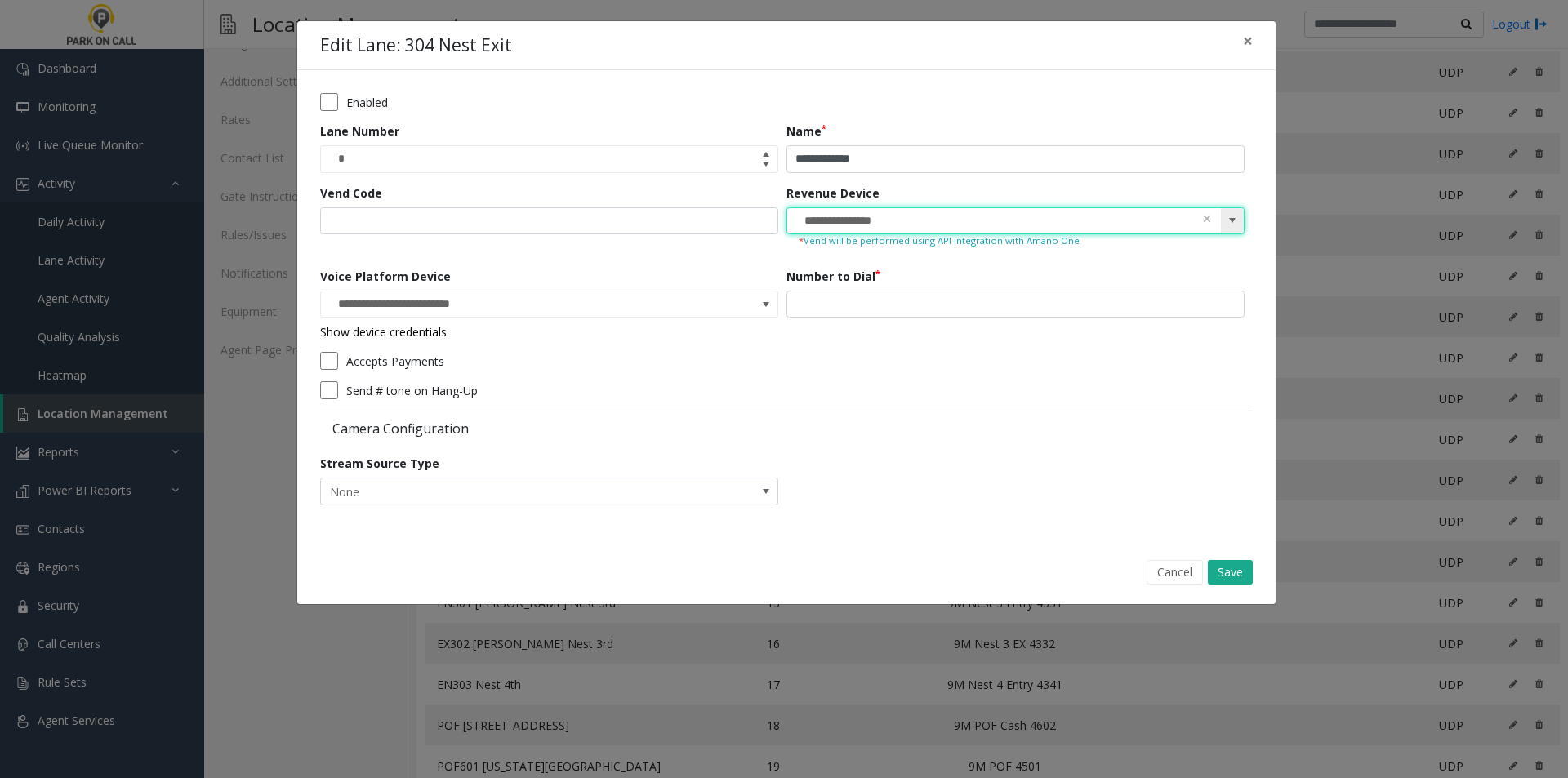
click at [1214, 218] on kendo-searchbar "**********" at bounding box center [1015, 221] width 457 height 26
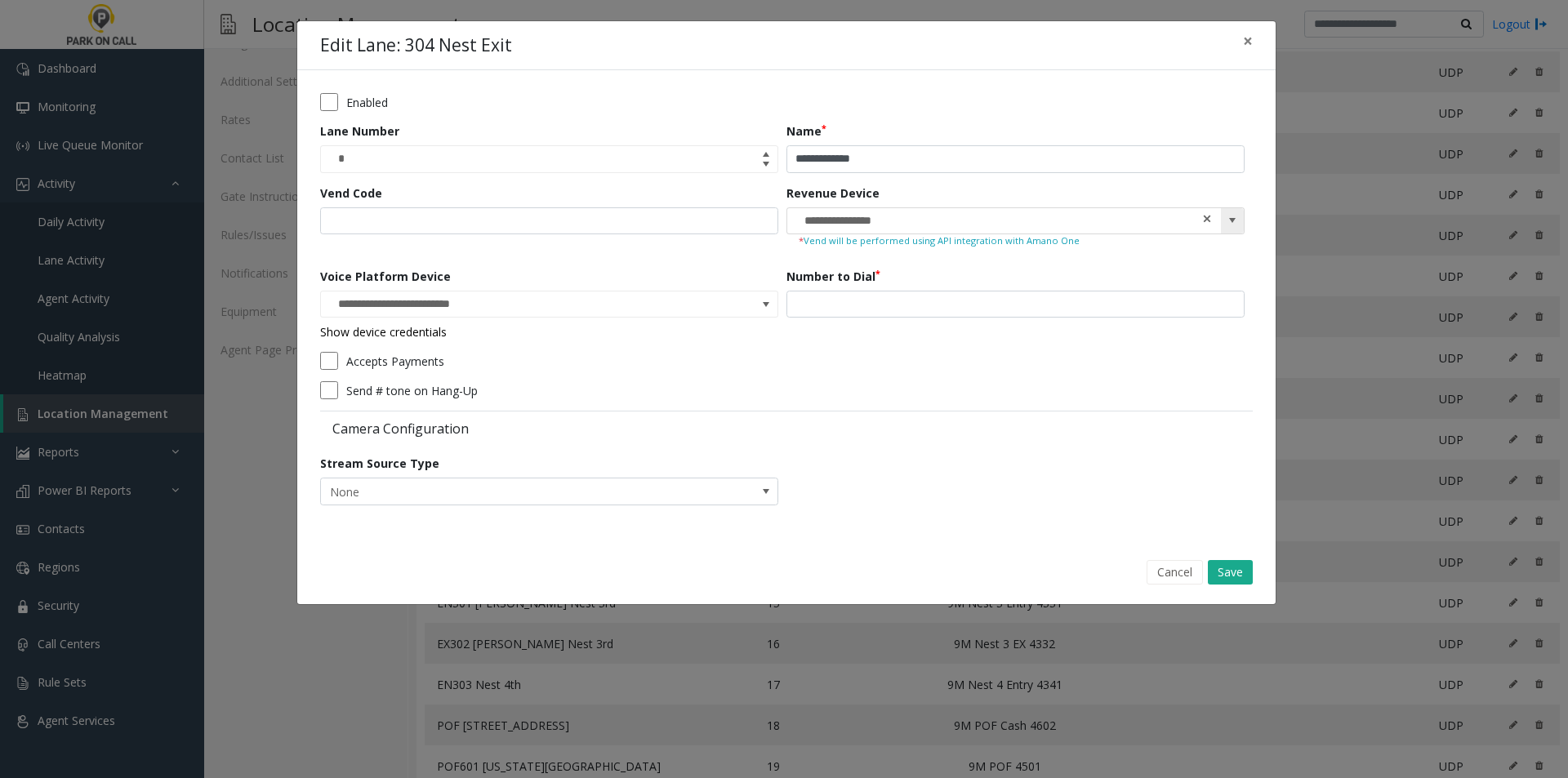
click at [1210, 218] on span at bounding box center [1207, 219] width 11 height 18
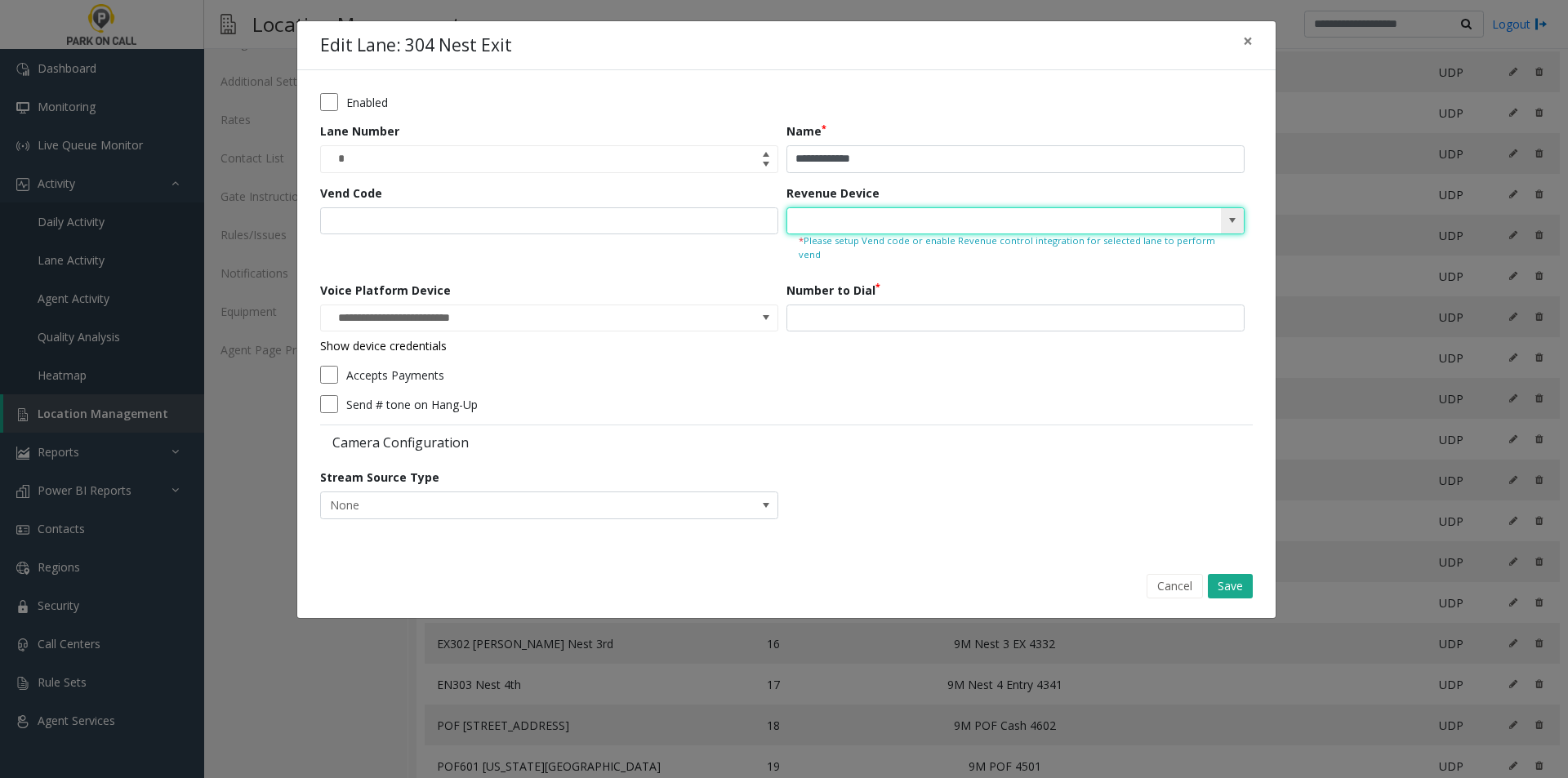
click at [1243, 218] on span at bounding box center [1232, 221] width 23 height 26
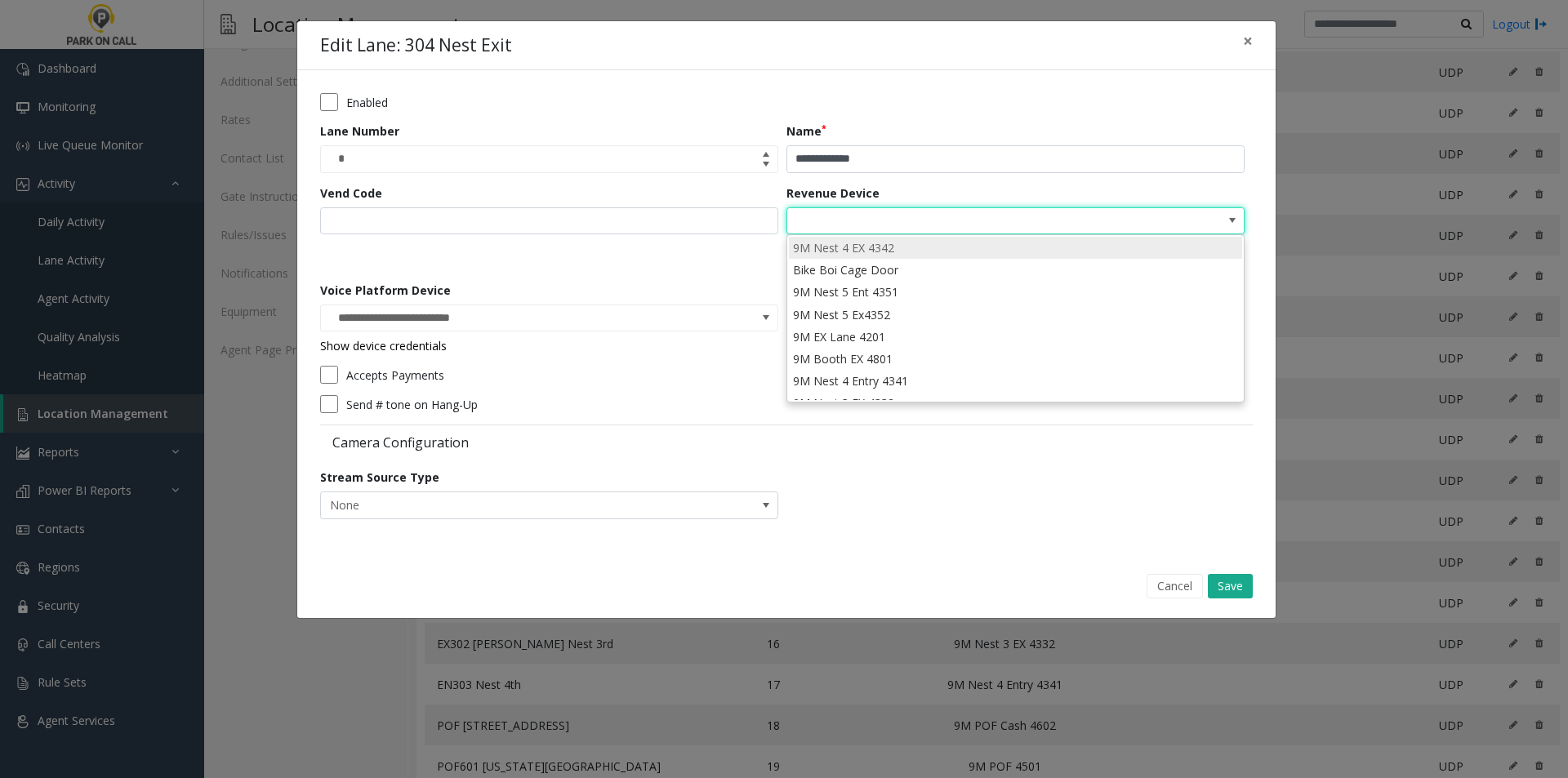
click at [969, 241] on li "9M Nest 4 EX 4342" at bounding box center [1015, 248] width 453 height 22
type input "**********"
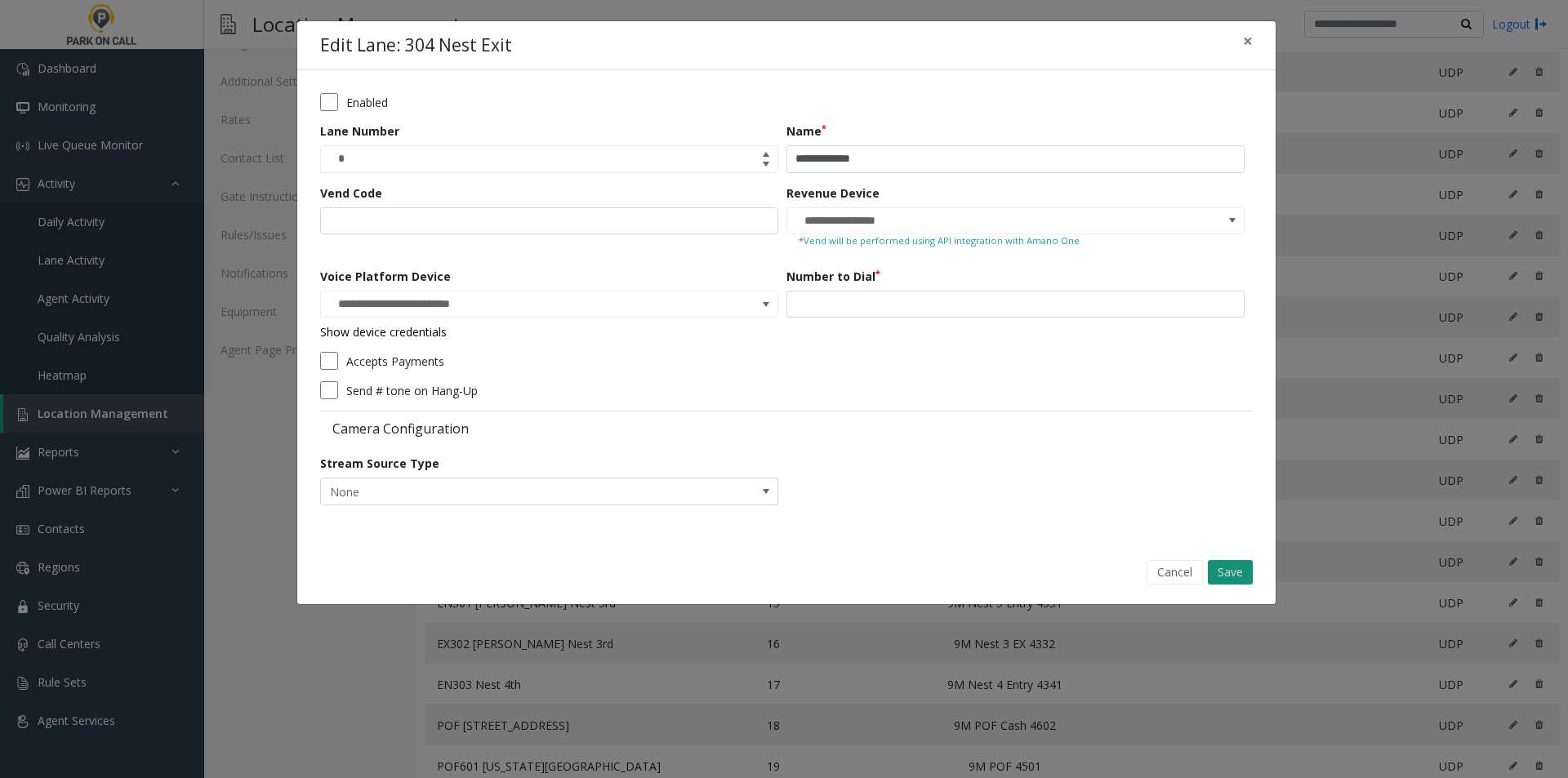
click at [1248, 577] on button "Save" at bounding box center [1230, 572] width 45 height 24
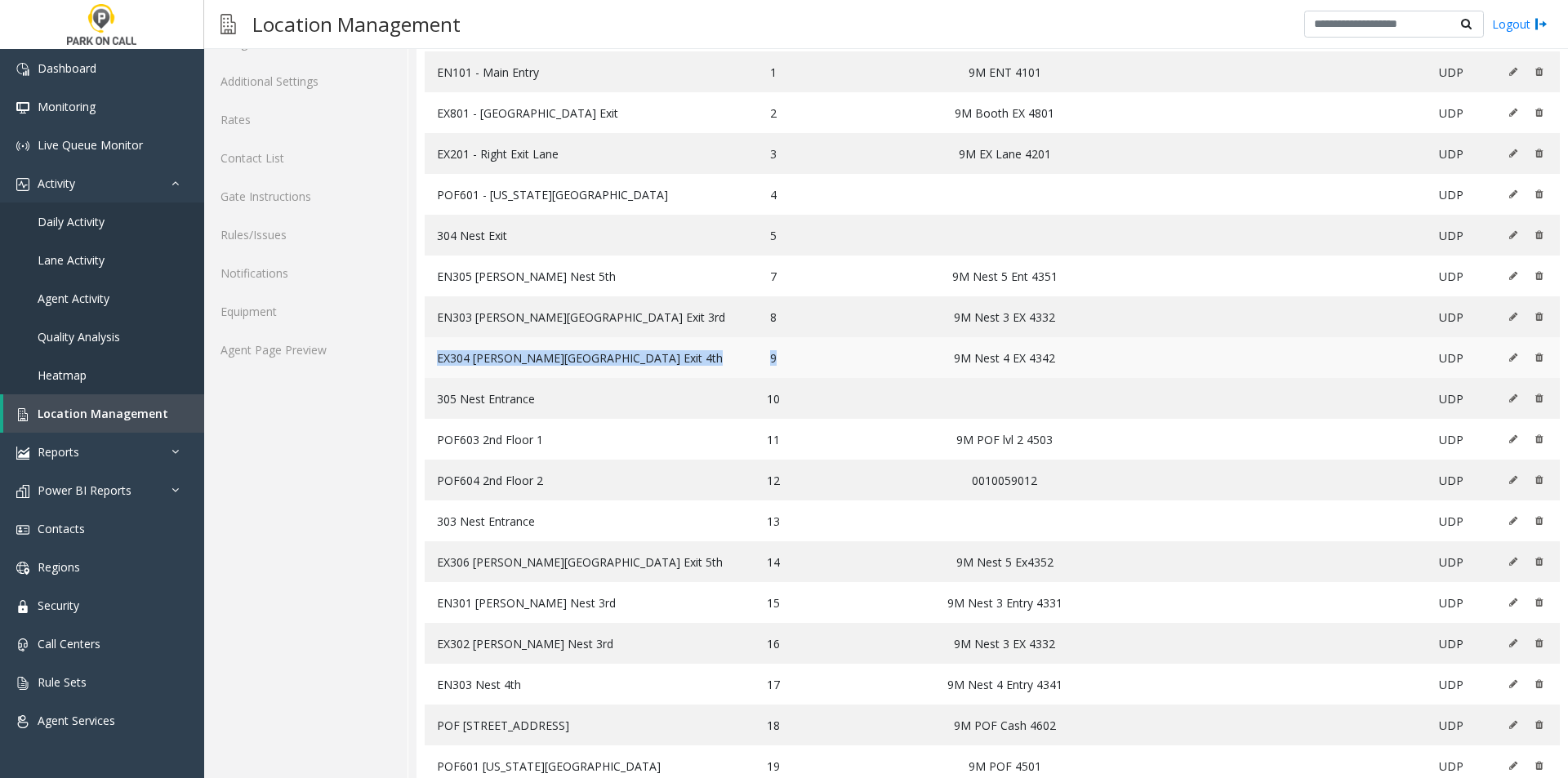
drag, startPoint x: 433, startPoint y: 353, endPoint x: 768, endPoint y: 357, distance: 335.0
click at [768, 357] on tr "EX304 [PERSON_NAME][GEOGRAPHIC_DATA] Exit 4th 9 9M Nest 4 EX 4342 UDP" at bounding box center [993, 358] width 1135 height 41
click at [864, 358] on td at bounding box center [899, 358] width 71 height 41
click at [1498, 361] on td at bounding box center [1526, 358] width 67 height 41
click at [1509, 351] on button at bounding box center [1517, 358] width 18 height 24
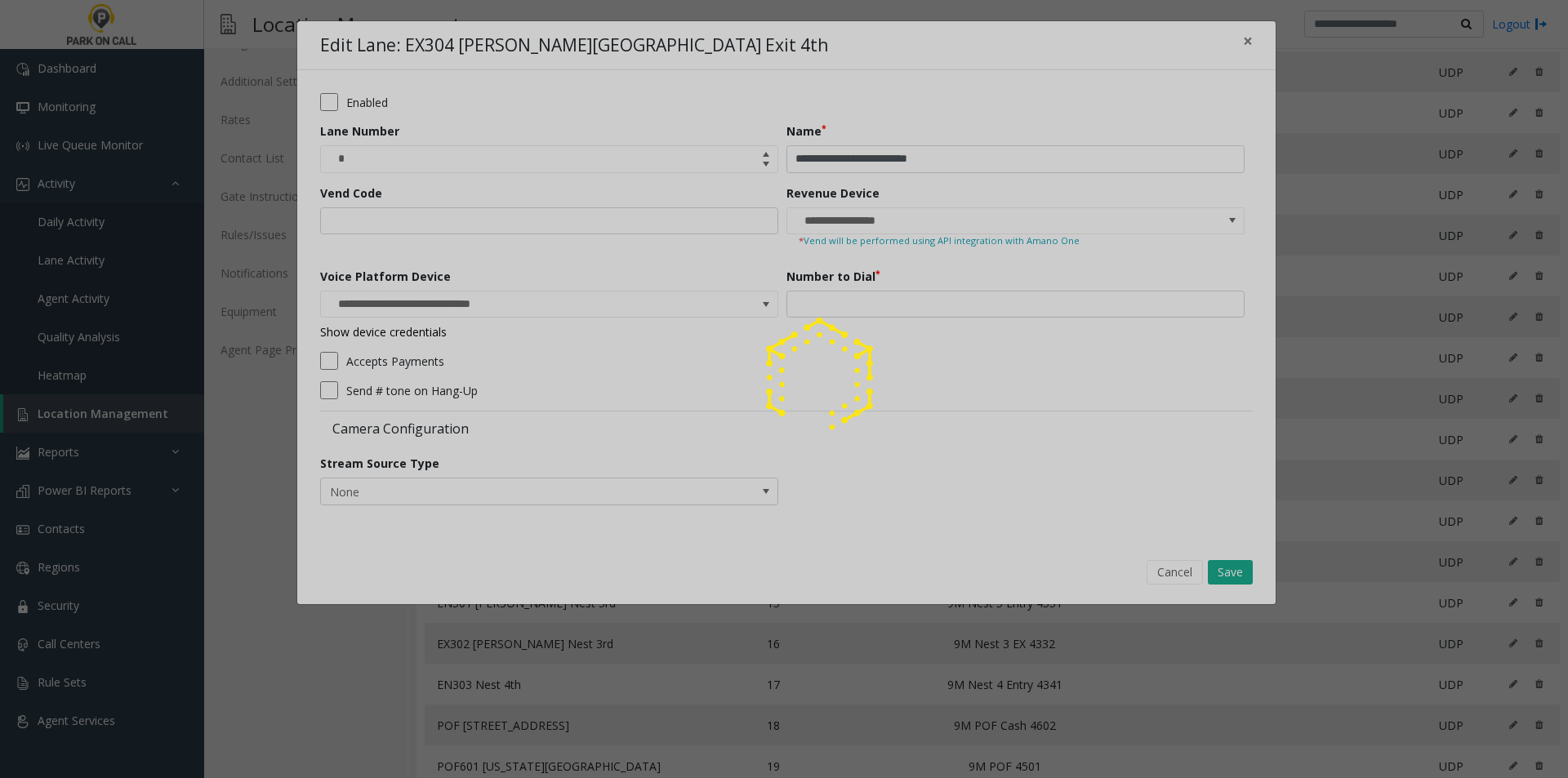
type input "**********"
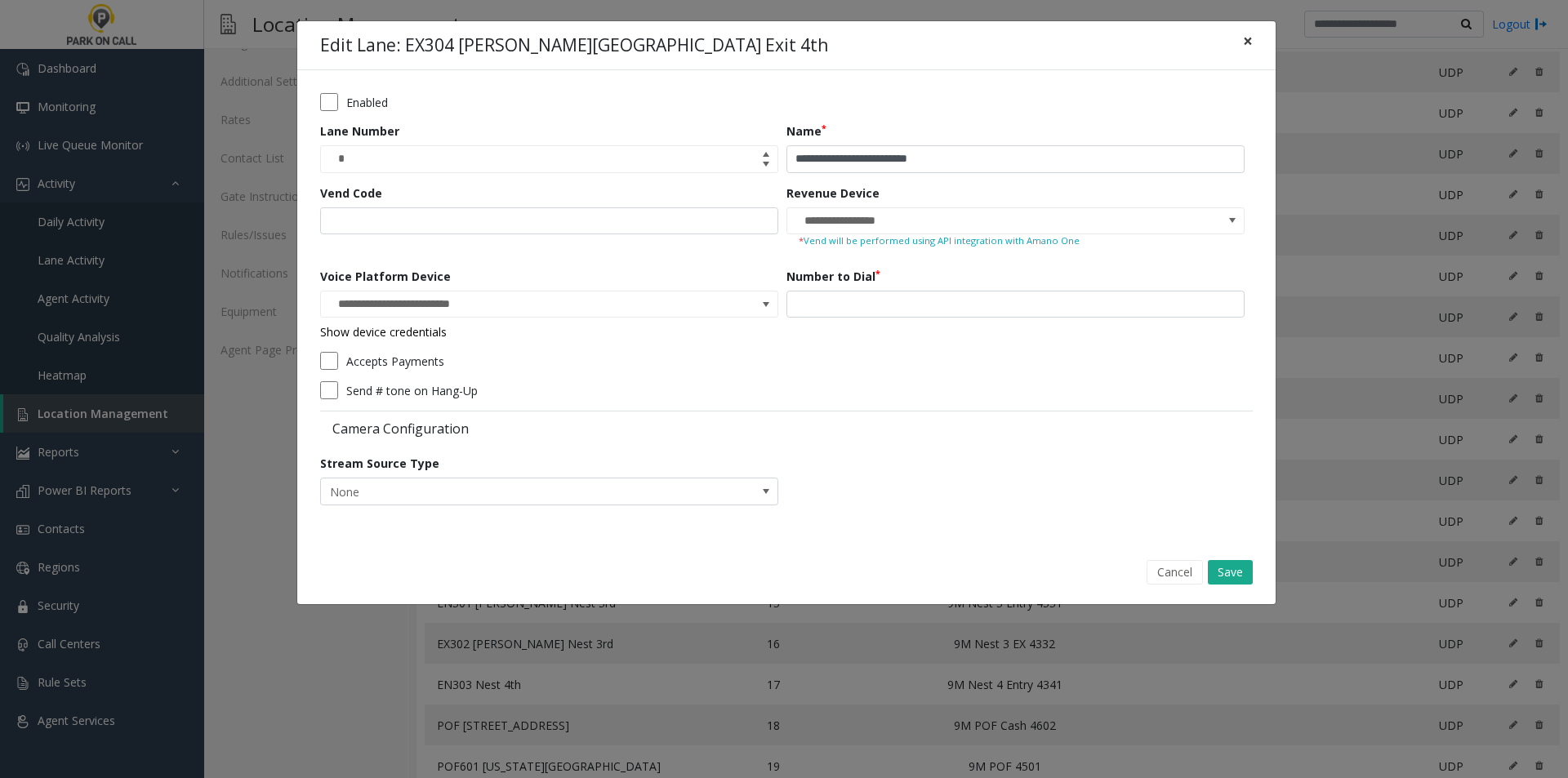
click at [1248, 44] on span "×" at bounding box center [1248, 41] width 10 height 23
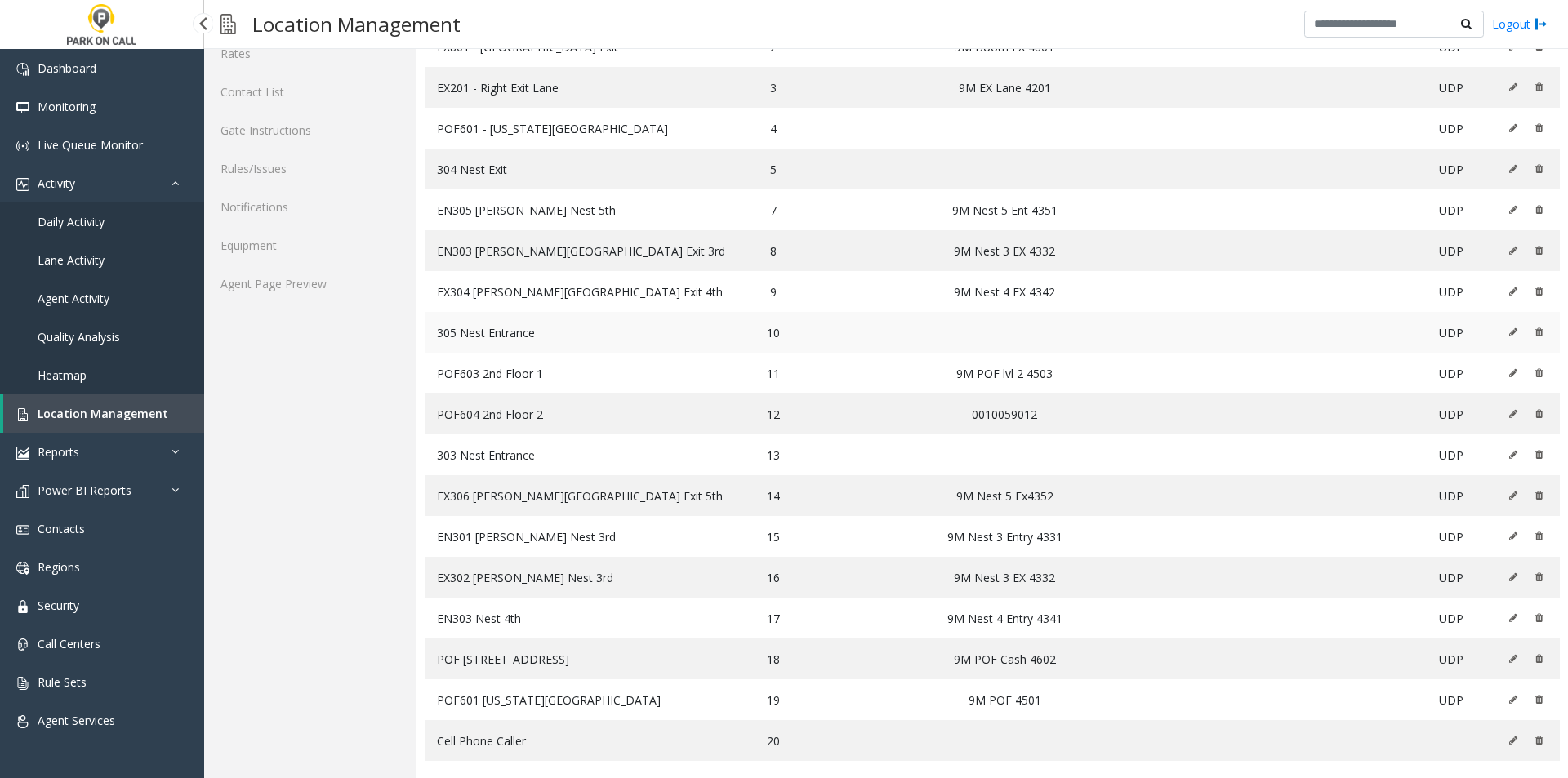
scroll to position [239, 0]
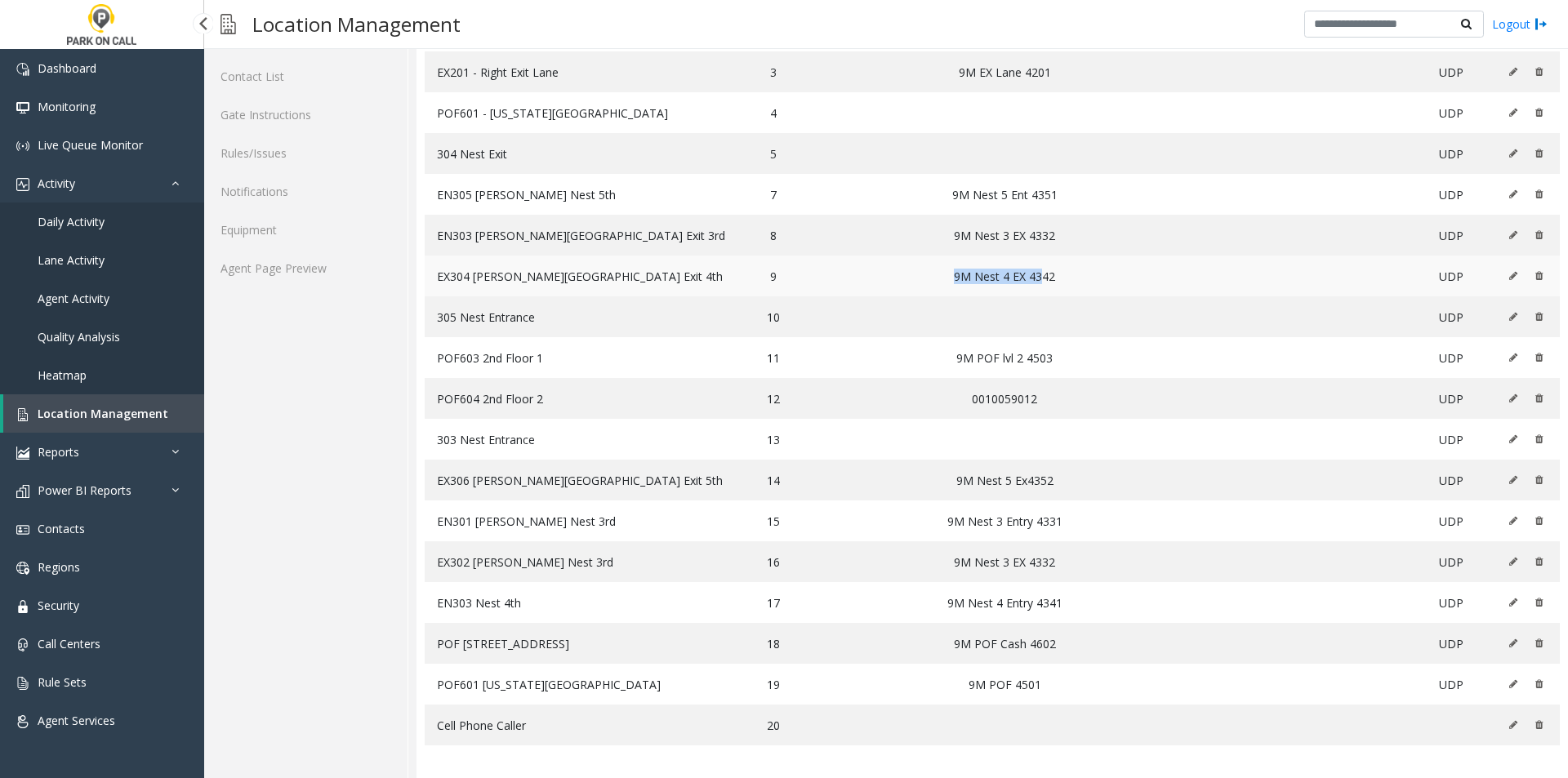
drag, startPoint x: 852, startPoint y: 278, endPoint x: 948, endPoint y: 284, distance: 96.2
click at [948, 284] on td "9M Nest 4 EX 4342" at bounding box center [1005, 276] width 140 height 41
click at [935, 284] on td "9M Nest 4 EX 4342" at bounding box center [1005, 276] width 140 height 41
click at [1510, 274] on icon at bounding box center [1513, 276] width 8 height 10
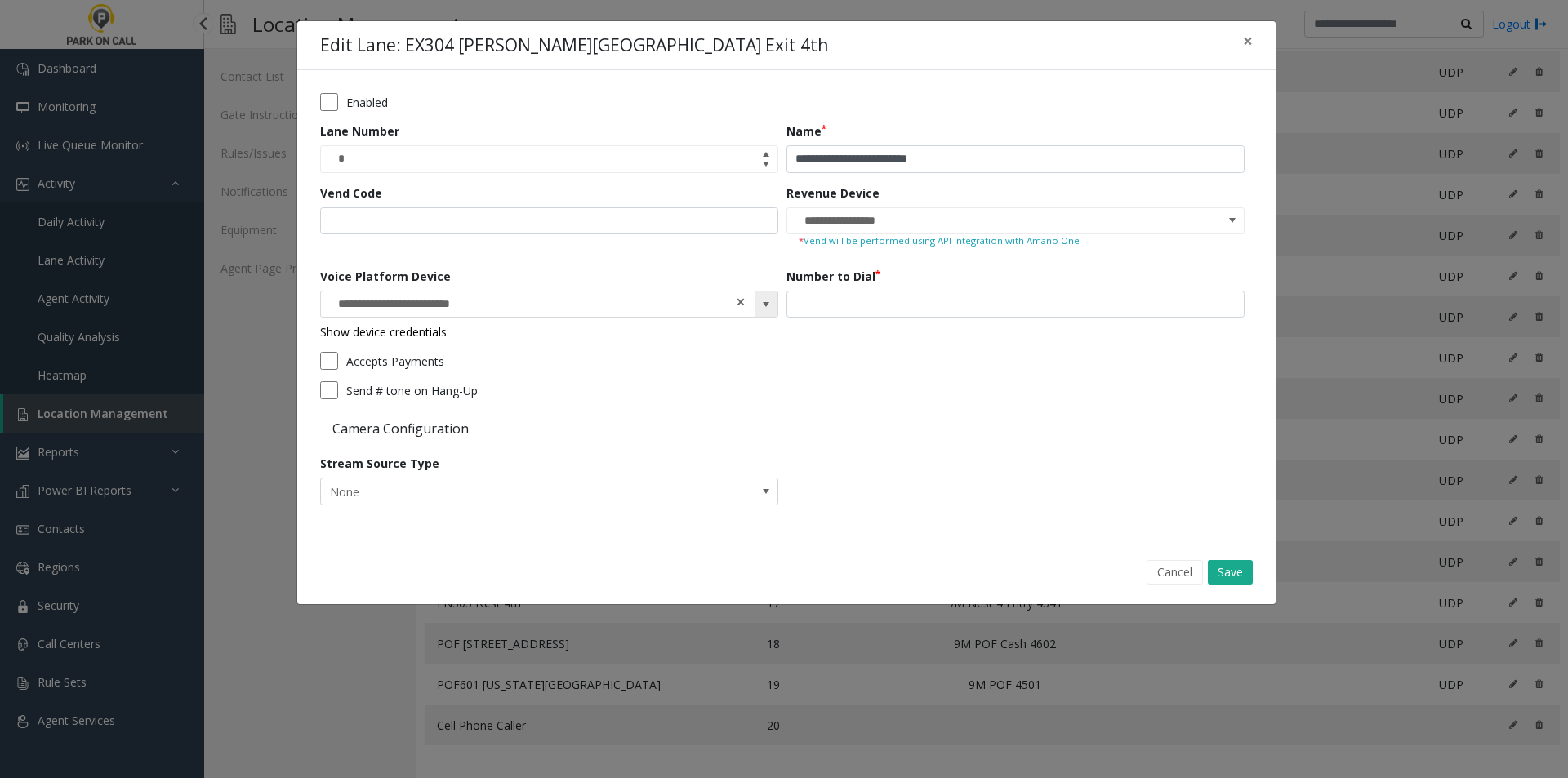
click at [742, 298] on span at bounding box center [741, 302] width 11 height 18
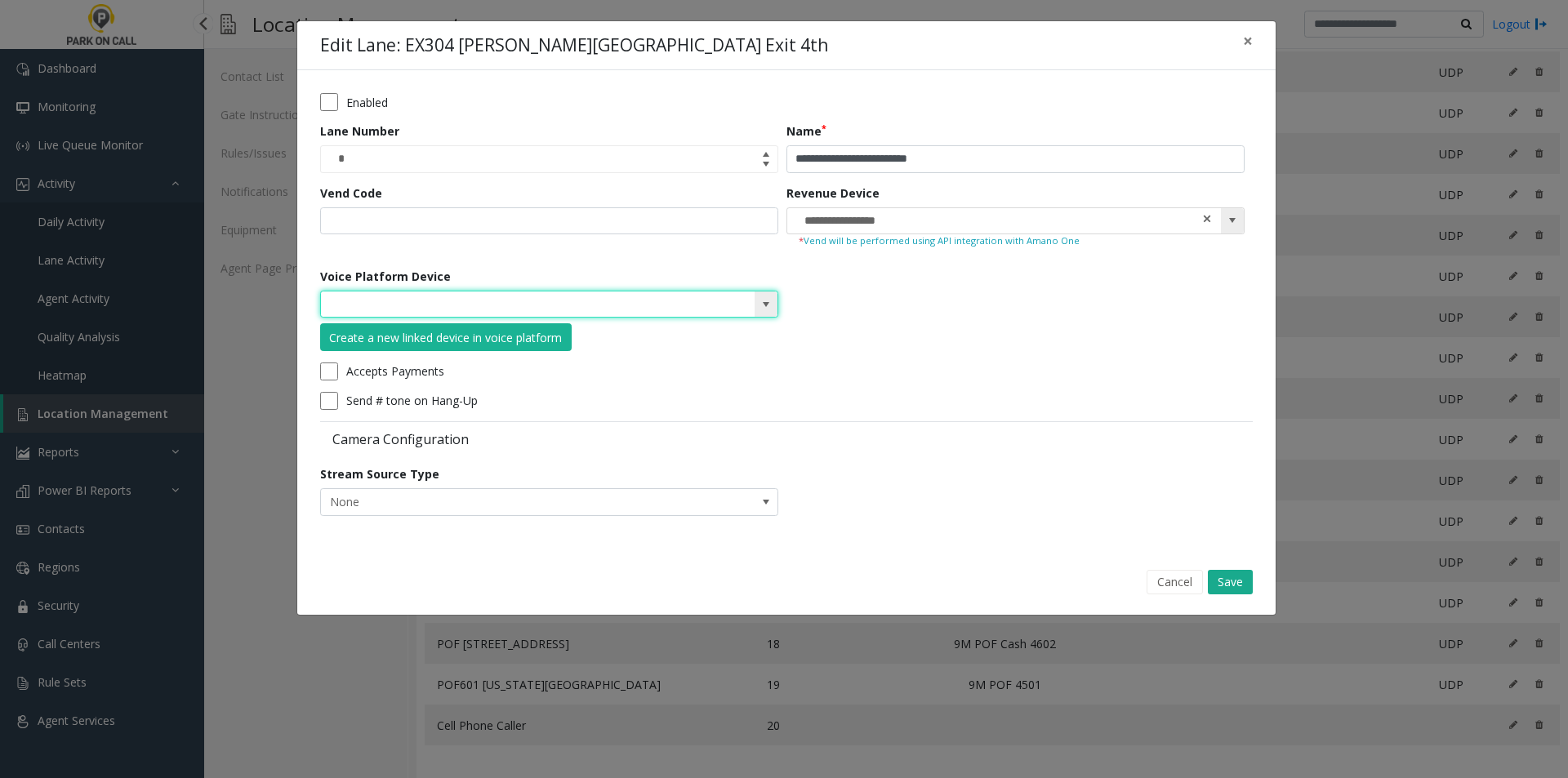
click at [1208, 218] on span at bounding box center [1207, 219] width 11 height 18
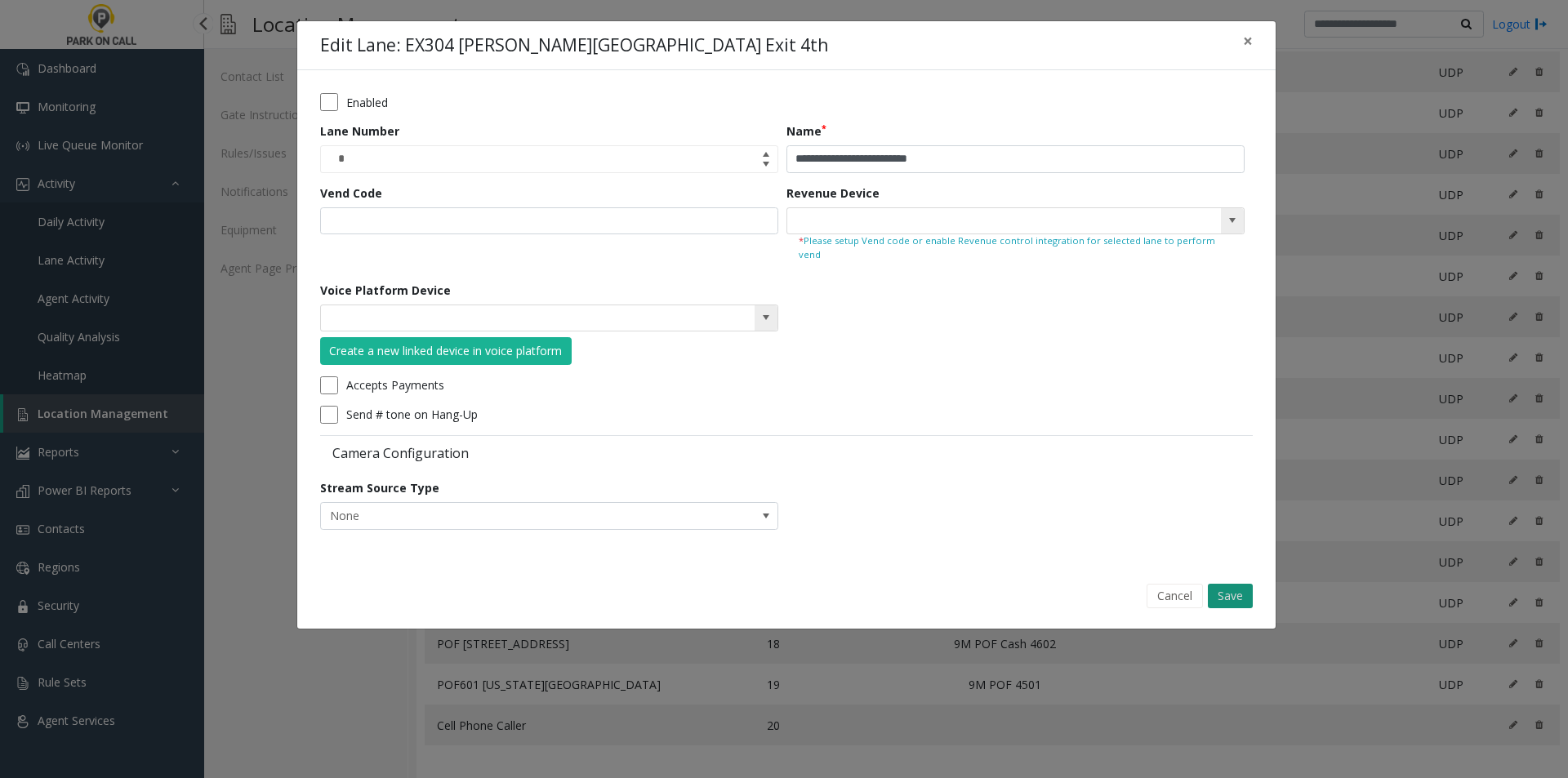
click at [1227, 584] on button "Save" at bounding box center [1230, 596] width 45 height 24
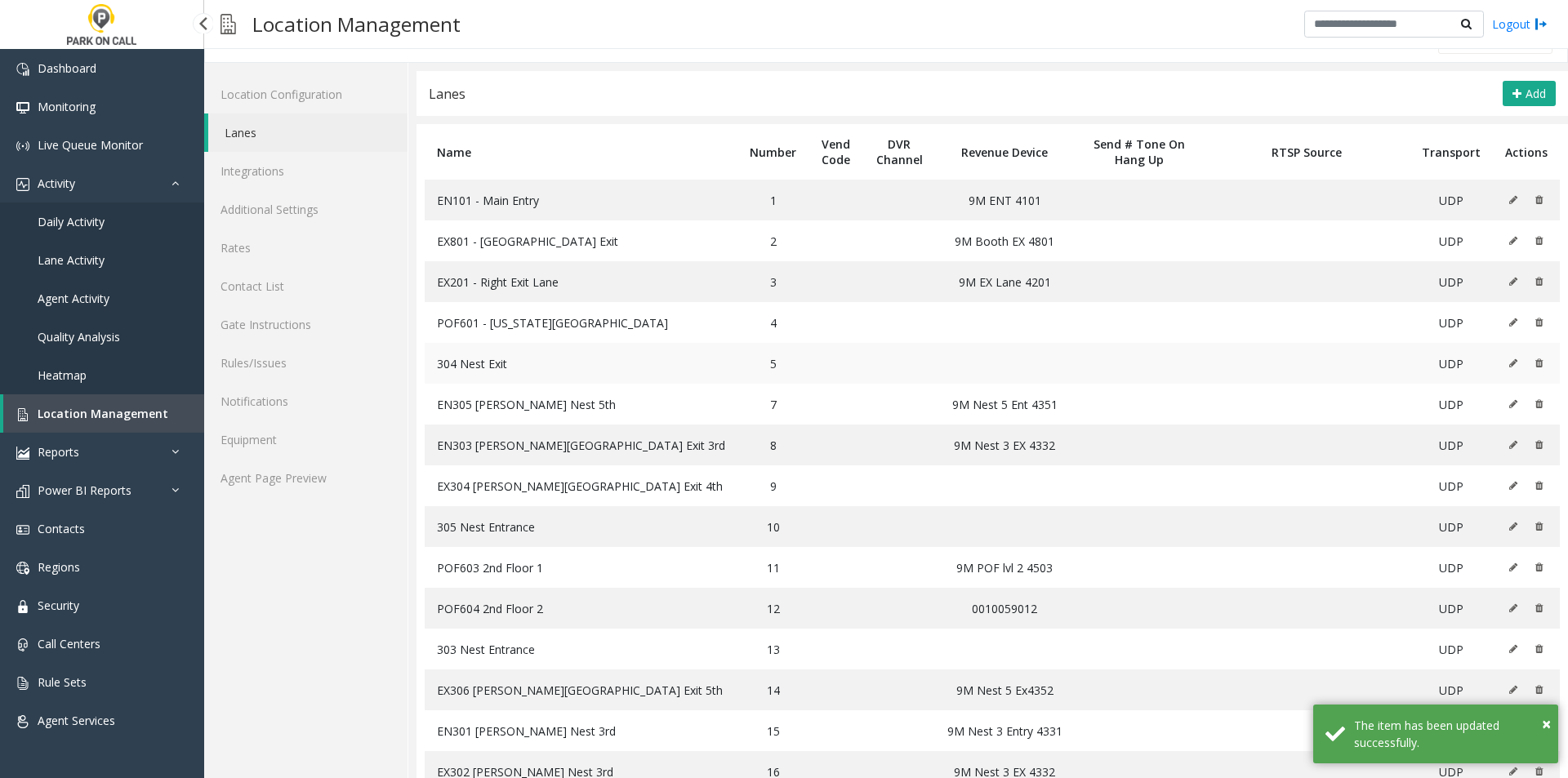
scroll to position [0, 0]
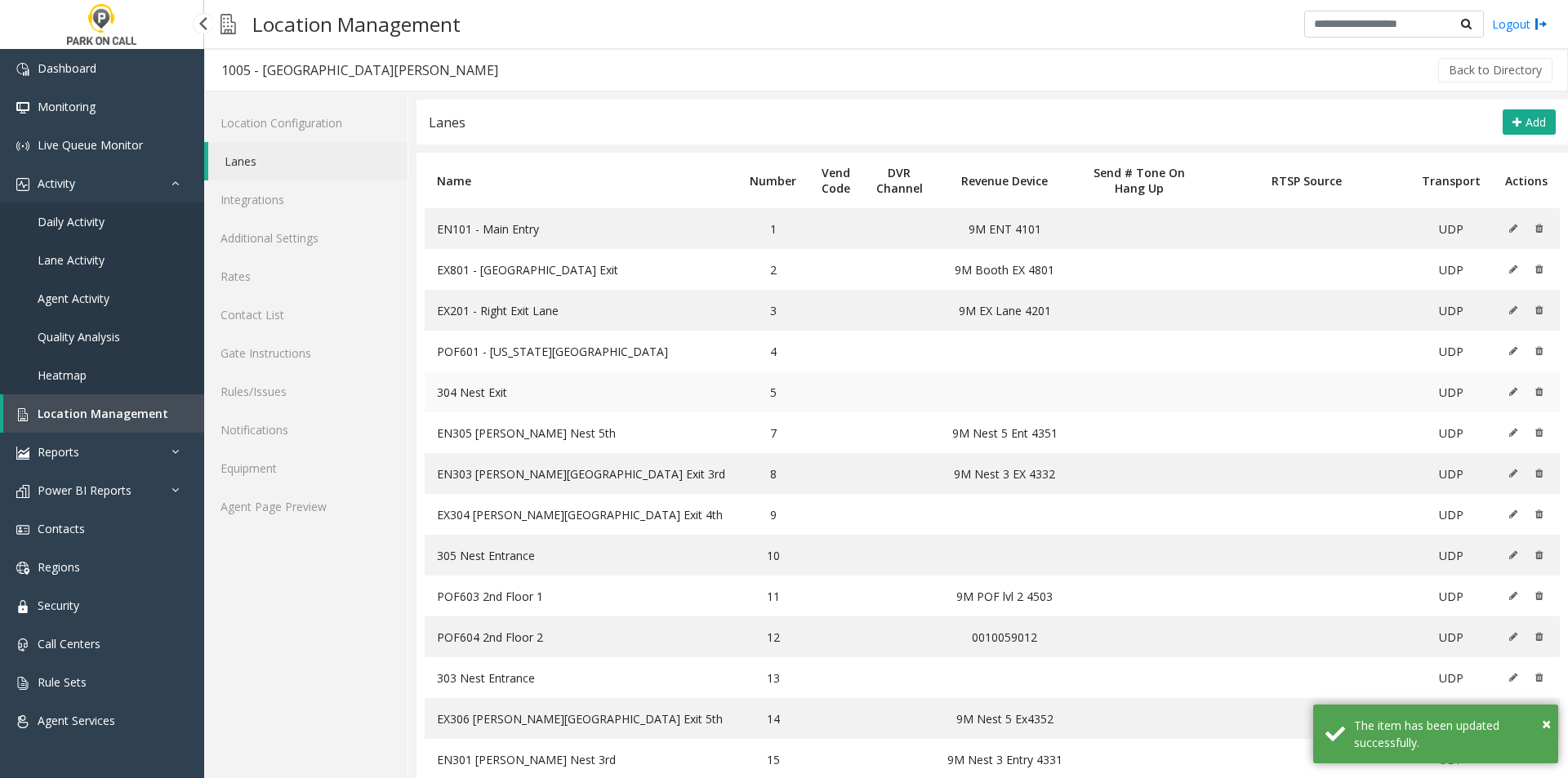
click at [1510, 391] on icon at bounding box center [1513, 392] width 8 height 10
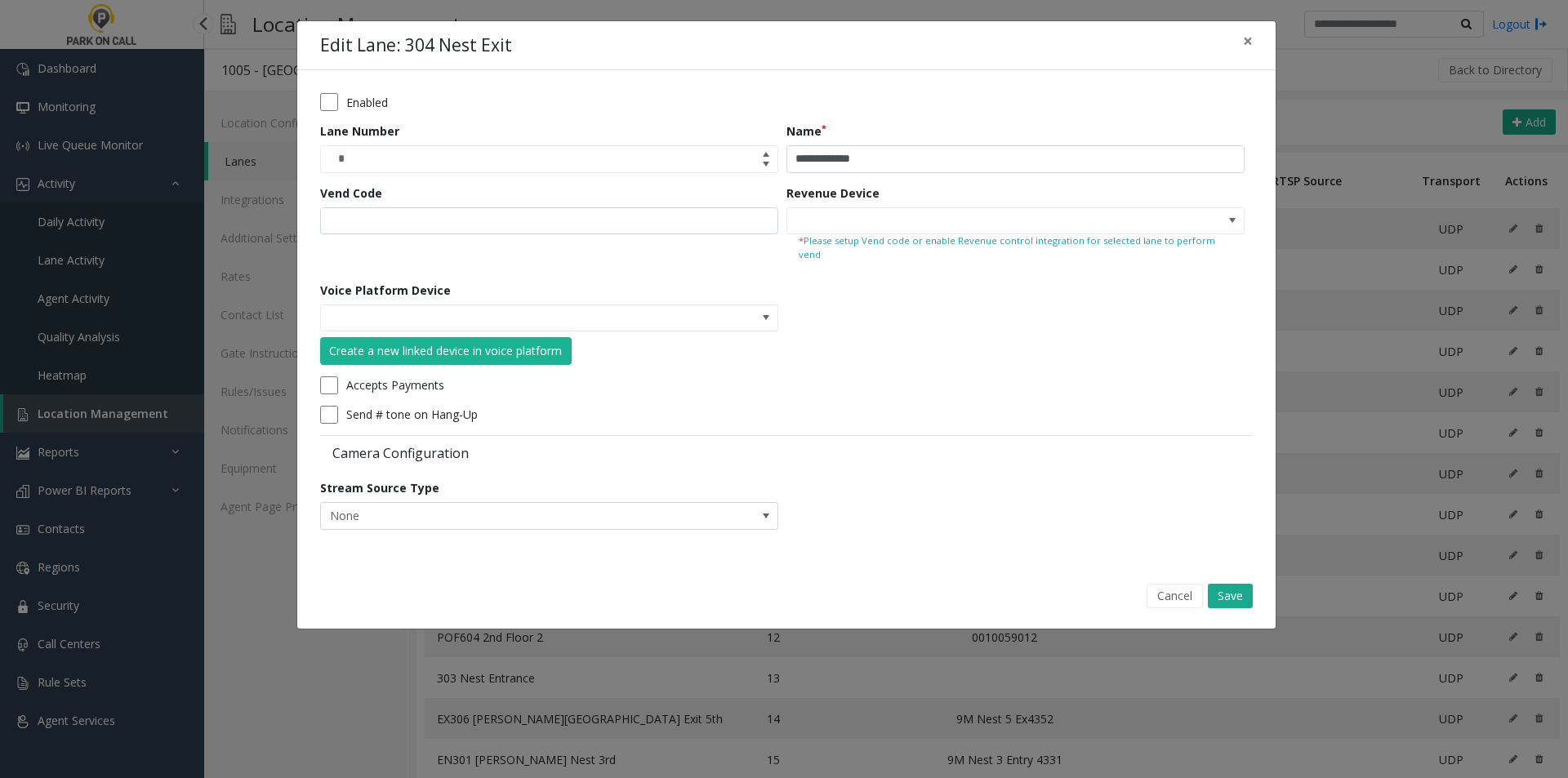
click at [780, 301] on div "Voice Platform Device Create a new linked device in voice platform" at bounding box center [554, 323] width 467 height 83
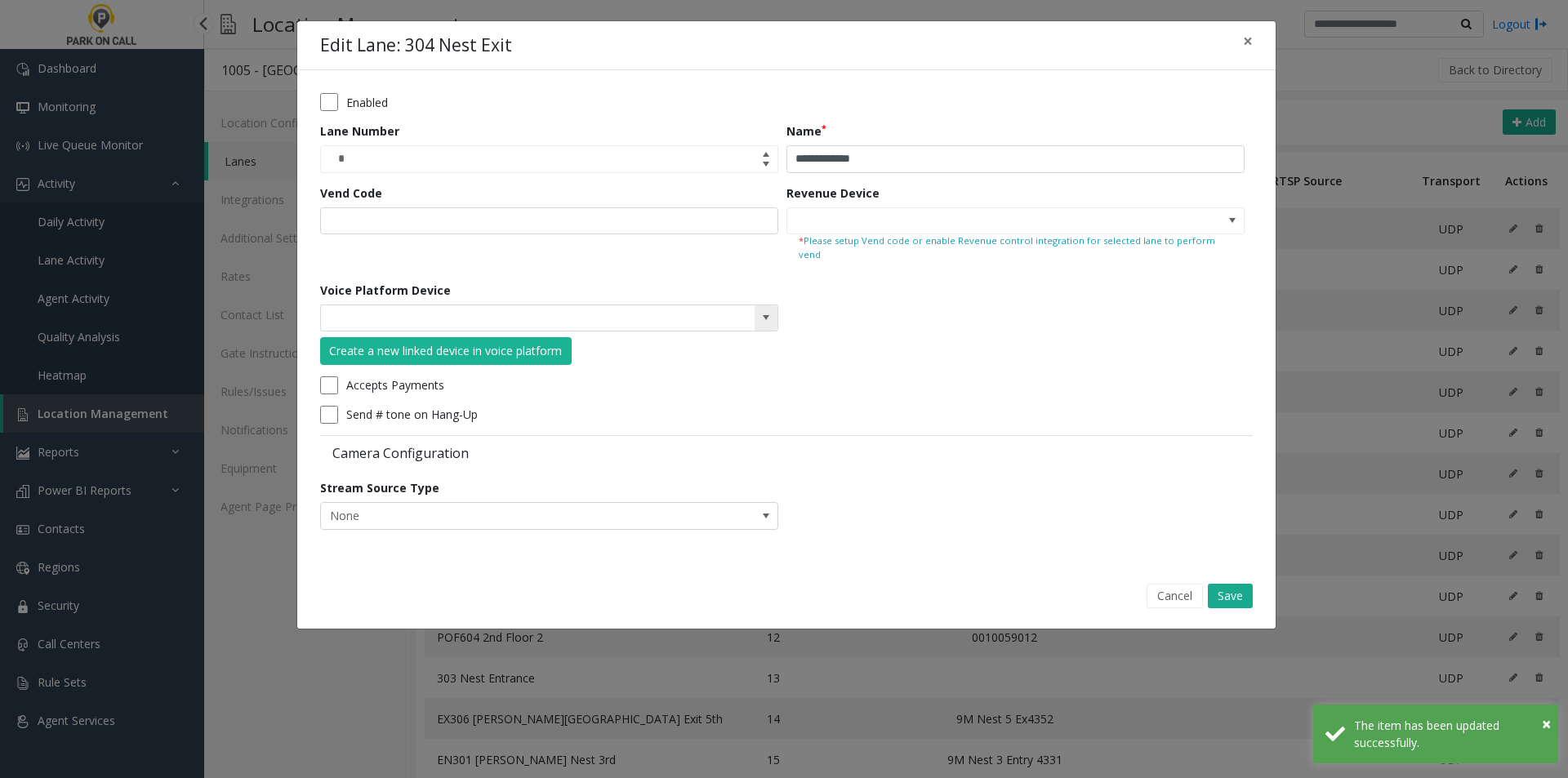
click at [763, 311] on span at bounding box center [766, 318] width 13 height 13
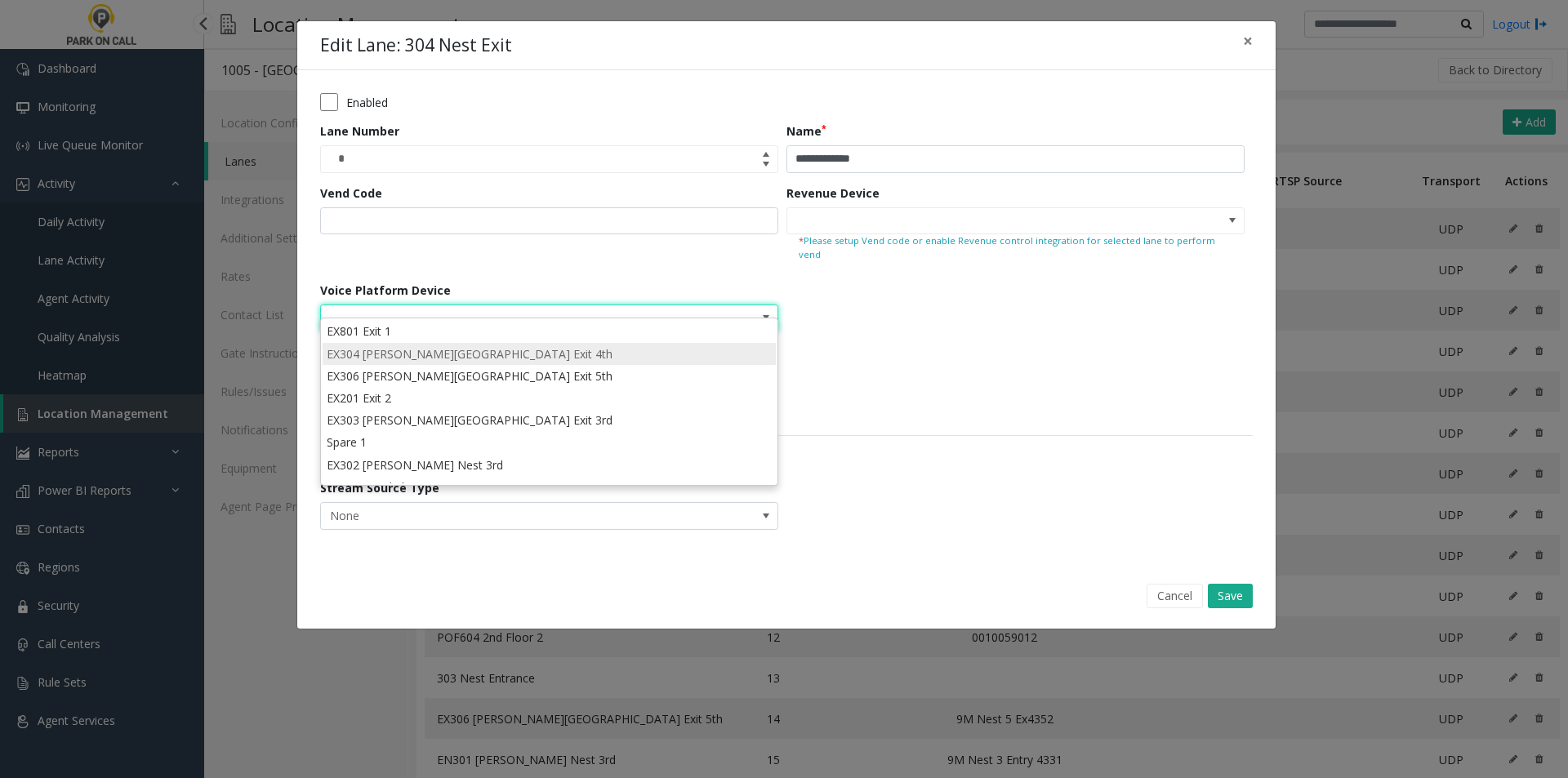
click at [536, 358] on li "EX304 [PERSON_NAME][GEOGRAPHIC_DATA] Exit 4th" at bounding box center [548, 354] width 453 height 22
type input "**********"
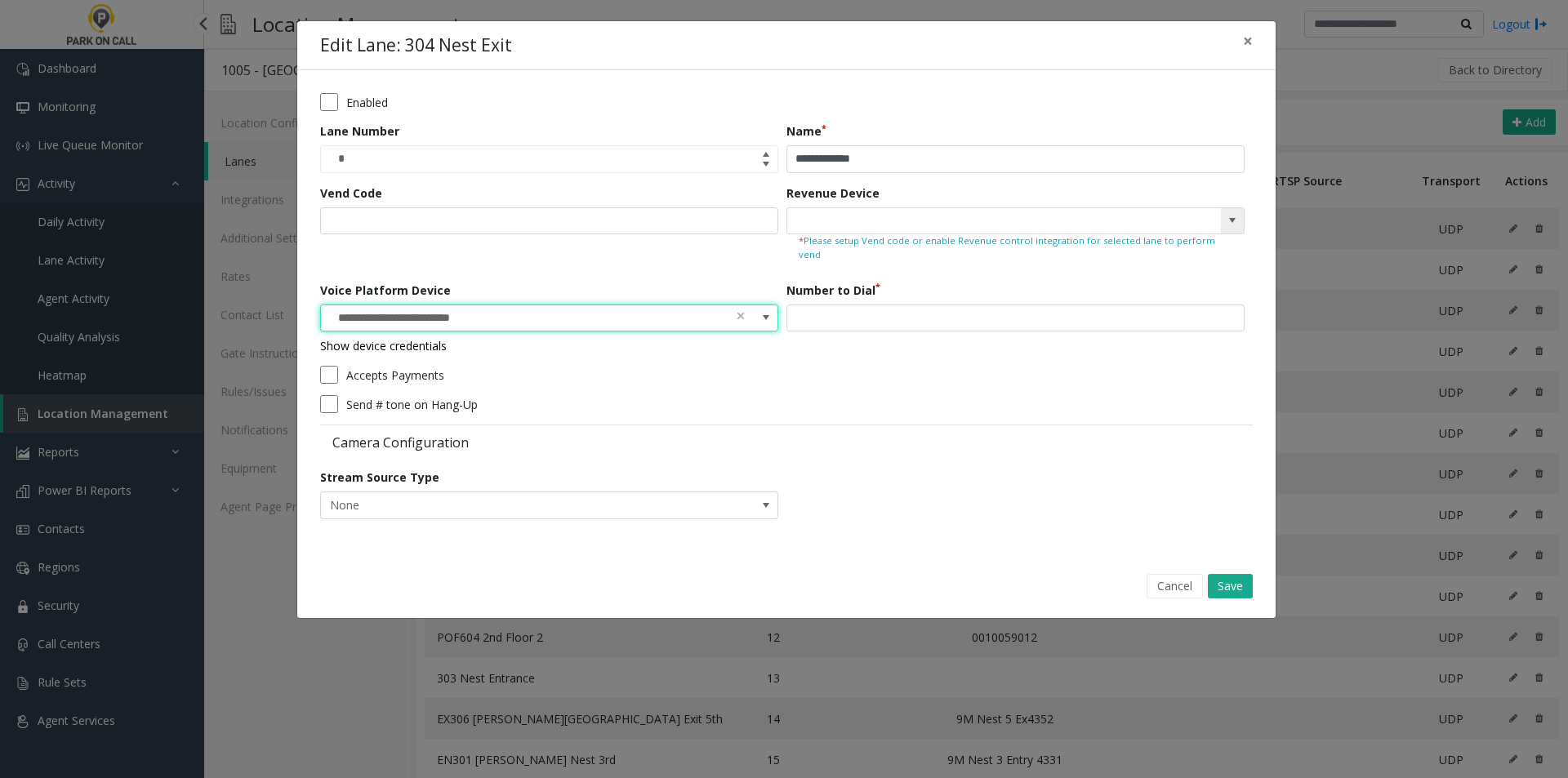
click at [1223, 220] on span at bounding box center [1232, 221] width 23 height 26
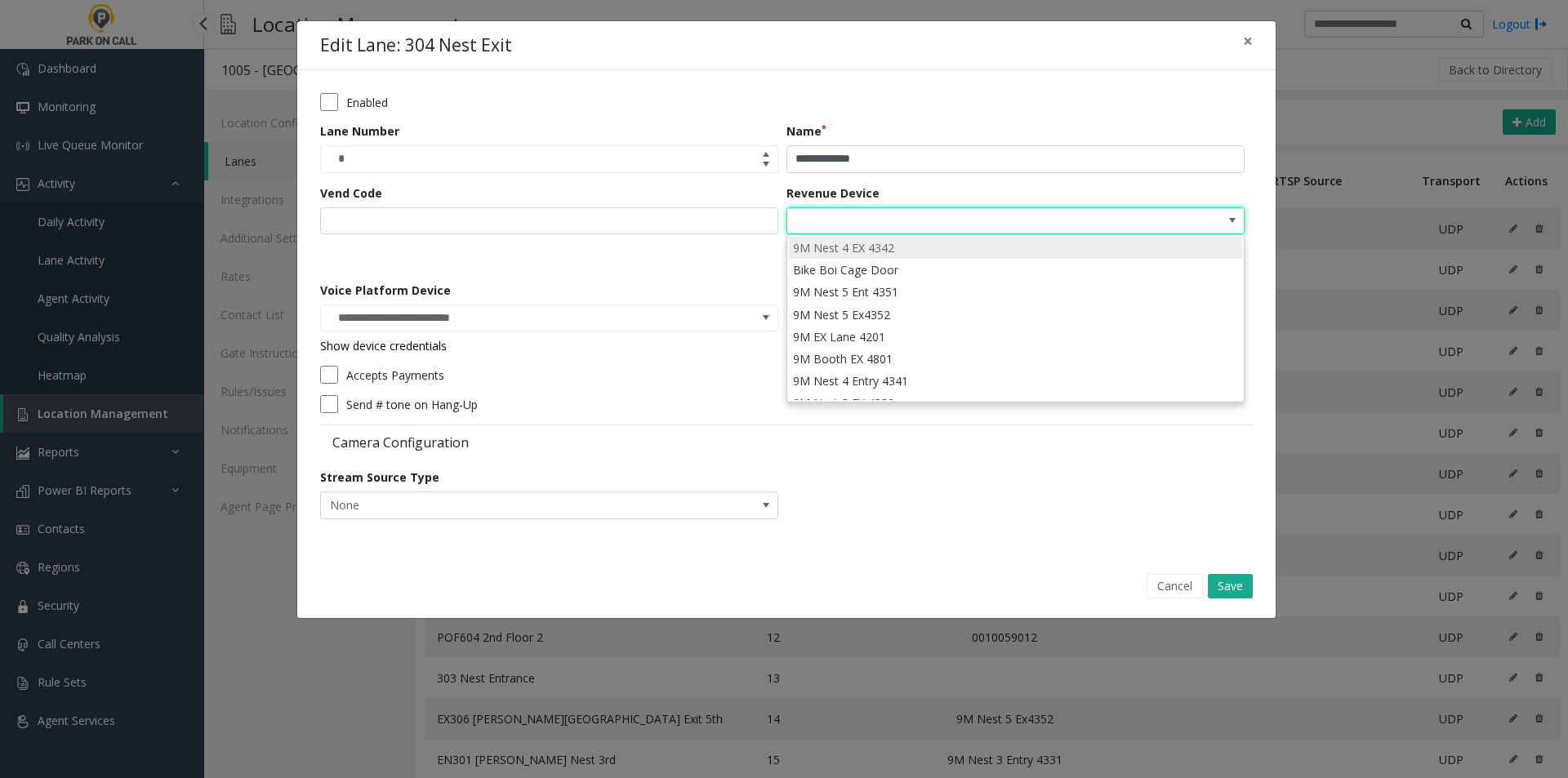
click at [916, 248] on li "9M Nest 4 EX 4342" at bounding box center [1015, 248] width 453 height 22
type input "**********"
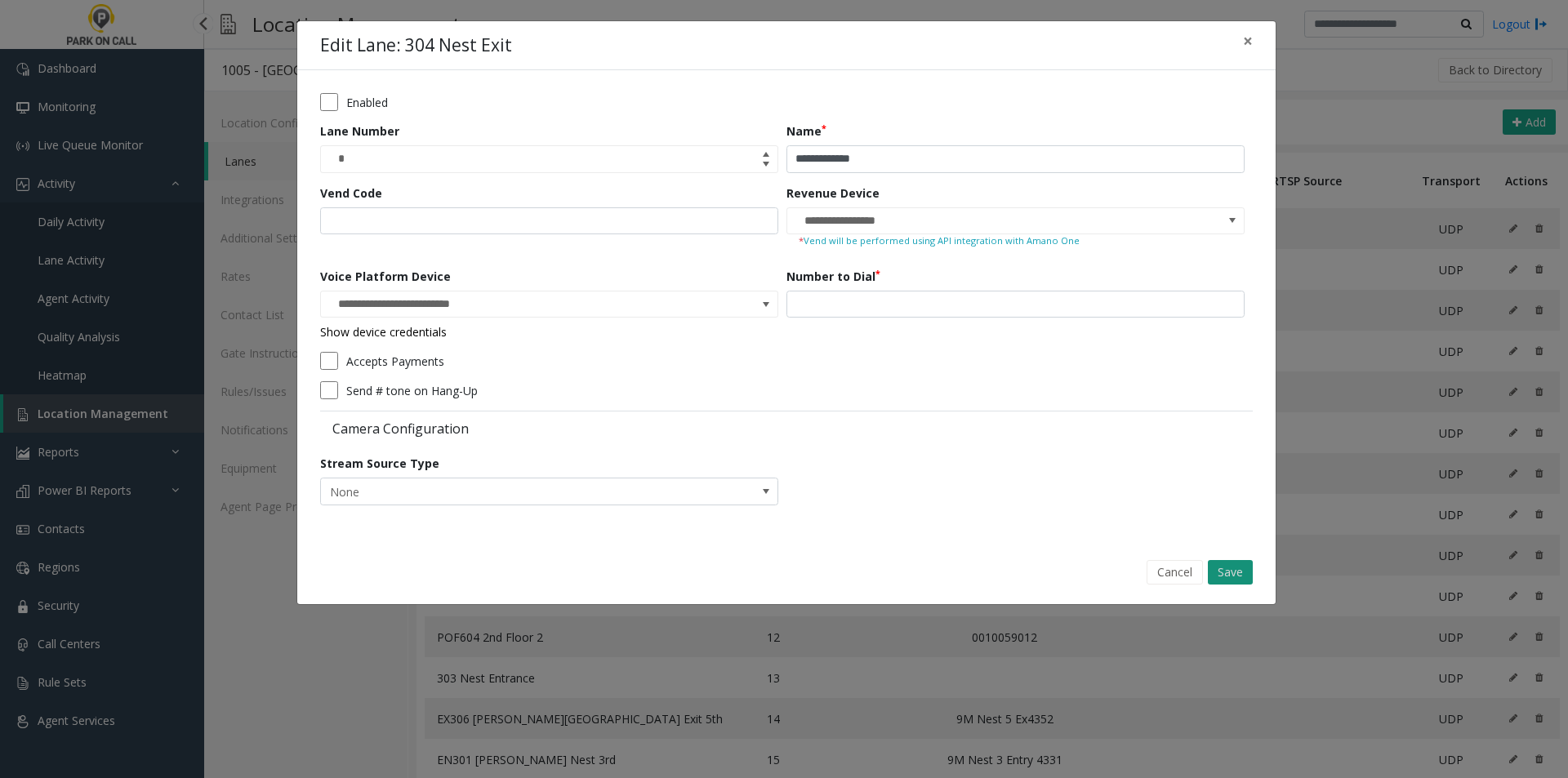
click at [1226, 571] on button "Save" at bounding box center [1230, 572] width 45 height 24
